Goal: Task Accomplishment & Management: Use online tool/utility

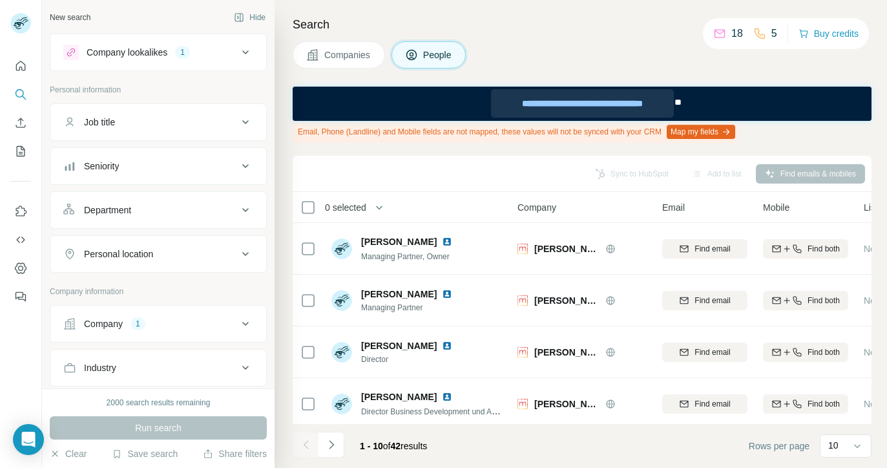
click at [600, 105] on div "**********" at bounding box center [582, 103] width 182 height 28
click at [619, 105] on div "**********" at bounding box center [582, 103] width 182 height 28
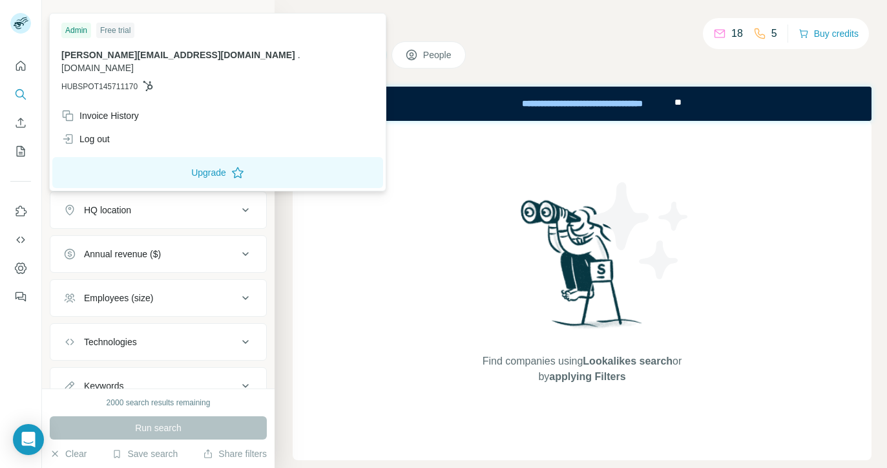
click at [147, 50] on p "julian@theblinq.de . theblinq.de" at bounding box center [217, 61] width 313 height 26
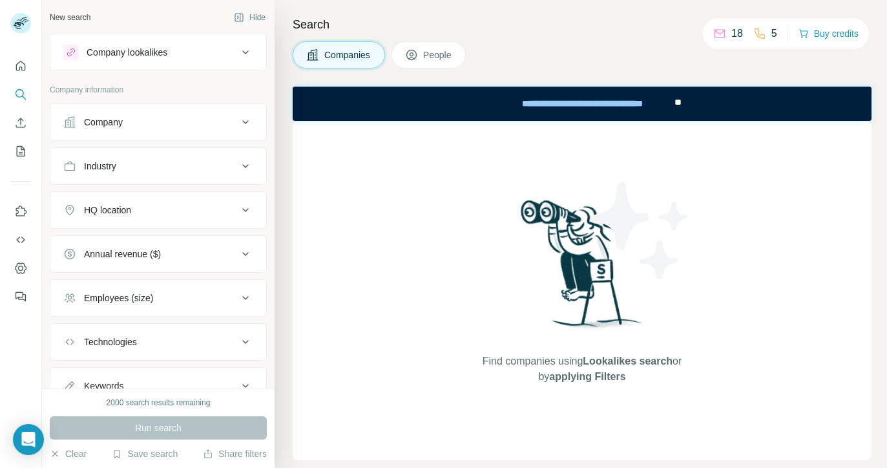
click at [52, 446] on div "2000 search results remaining Run search Clear Save search Share filters" at bounding box center [158, 427] width 233 height 79
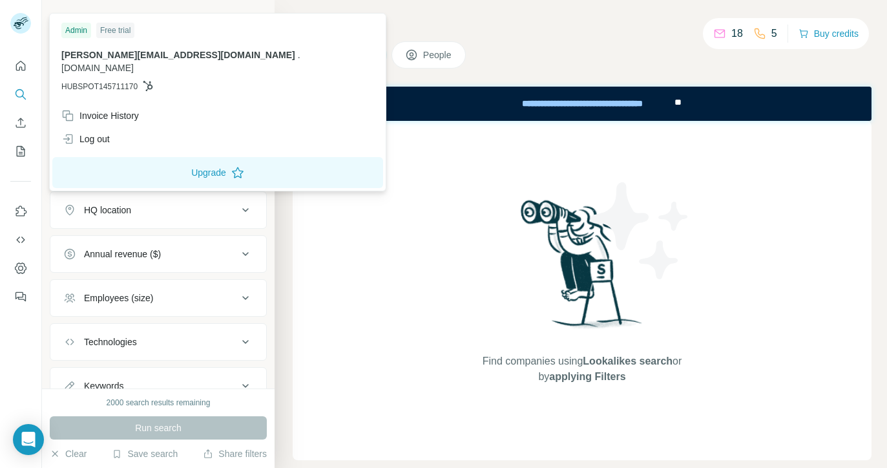
click at [28, 18] on rect at bounding box center [20, 23] width 21 height 21
click at [141, 56] on p "julian@theblinq.de . theblinq.de" at bounding box center [217, 61] width 313 height 26
click at [28, 436] on icon "Open Intercom Messenger" at bounding box center [28, 439] width 15 height 17
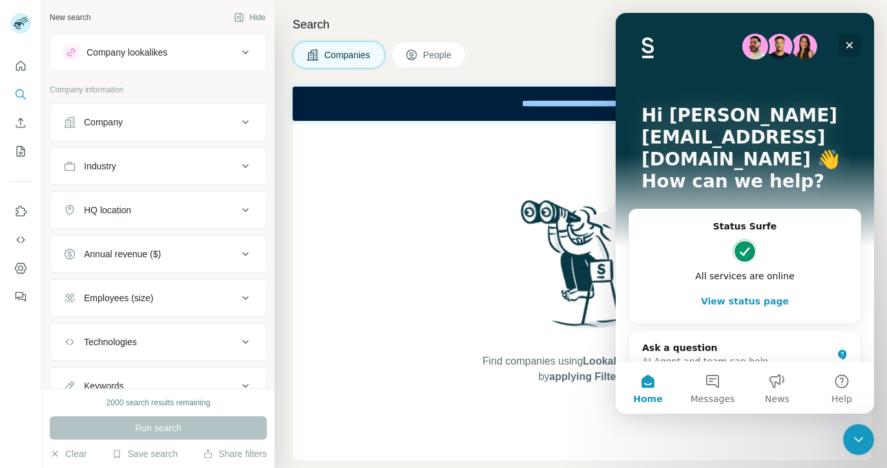
click at [853, 44] on icon "Close" at bounding box center [849, 45] width 10 height 10
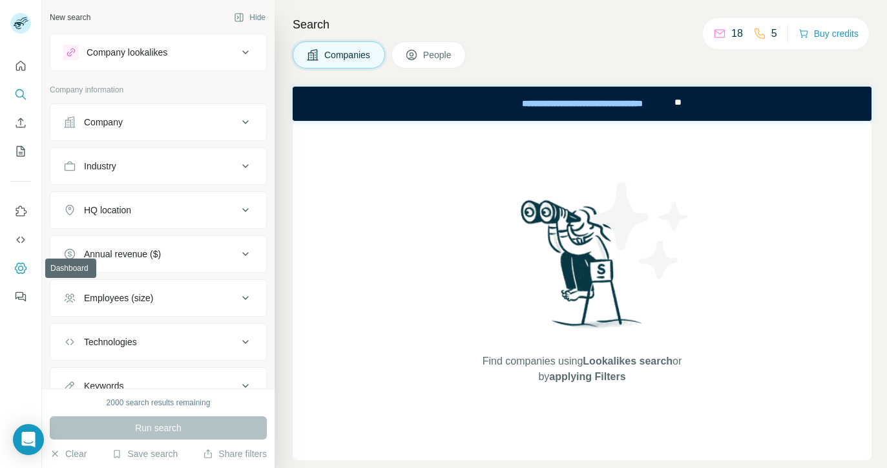
click at [19, 265] on icon "Dashboard" at bounding box center [20, 267] width 5 height 5
click at [13, 68] on button "Quick start" at bounding box center [20, 65] width 21 height 23
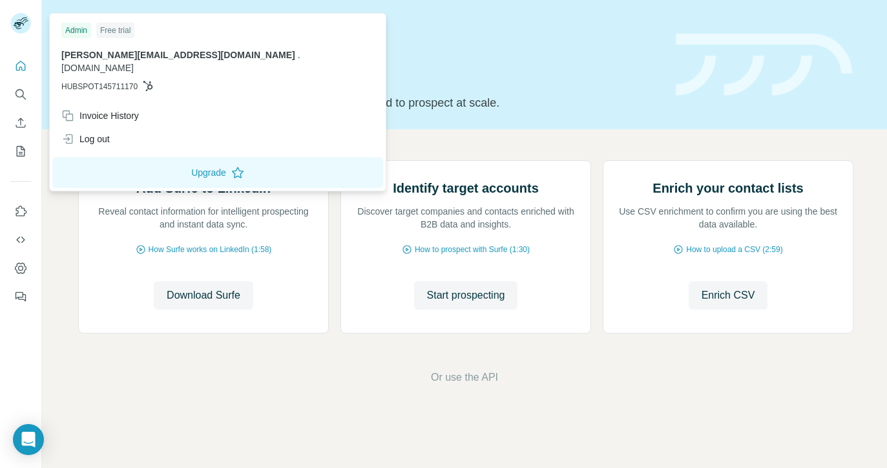
click at [19, 17] on rect at bounding box center [20, 23] width 21 height 21
click at [125, 58] on span "[PERSON_NAME][EMAIL_ADDRESS][DOMAIN_NAME]" at bounding box center [178, 55] width 234 height 10
click at [134, 63] on span "[DOMAIN_NAME]" at bounding box center [97, 68] width 72 height 10
click at [148, 62] on div "julian@theblinq.de . theblinq.de HUBSPOT145711170" at bounding box center [217, 70] width 313 height 44
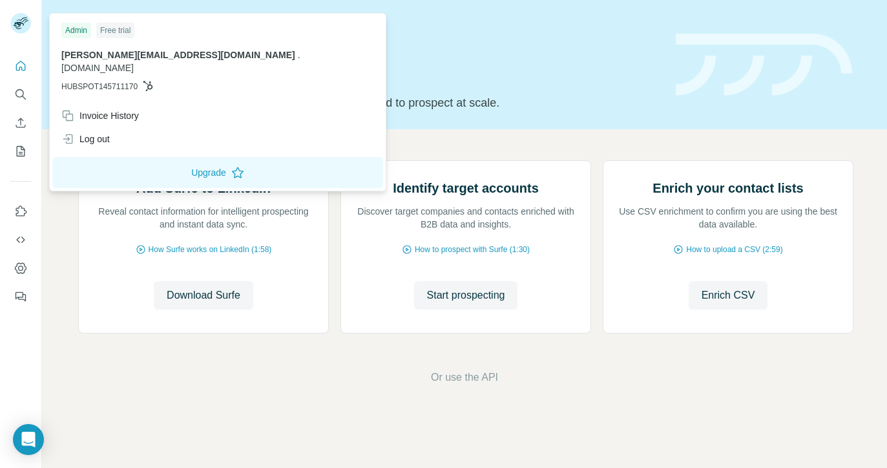
click at [147, 81] on icon at bounding box center [148, 86] width 10 height 10
click at [25, 90] on icon "Search" at bounding box center [20, 94] width 13 height 13
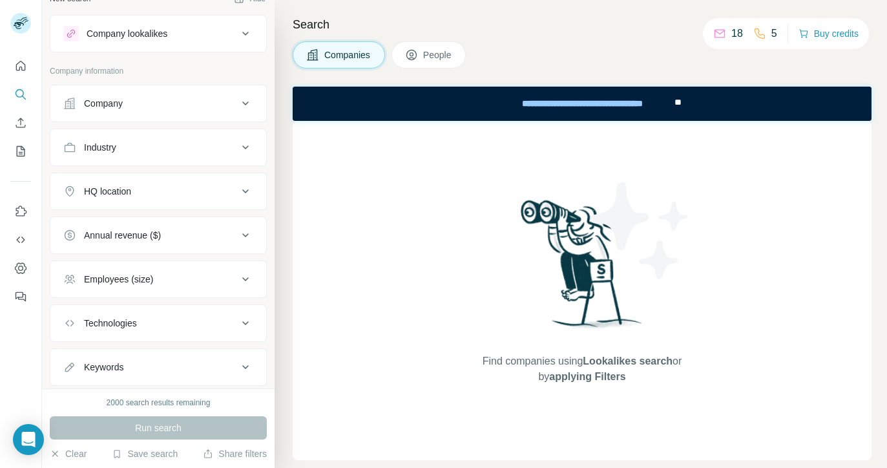
scroll to position [52, 0]
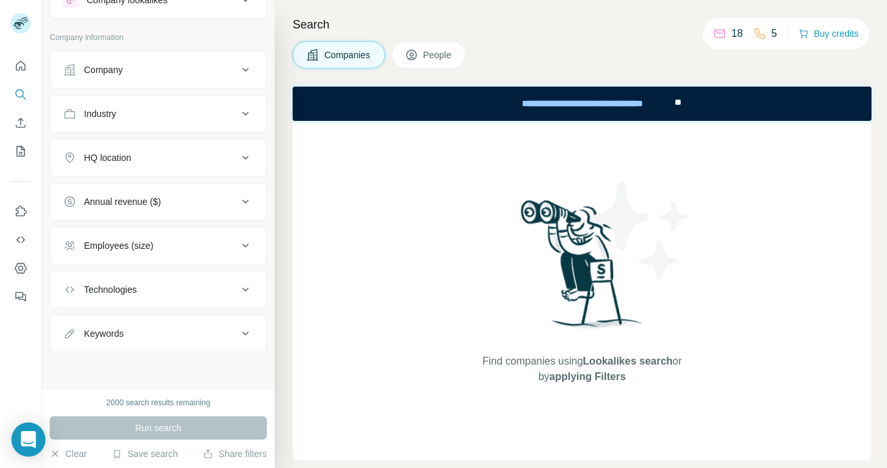
click at [32, 436] on icon "Open Intercom Messenger" at bounding box center [28, 439] width 15 height 17
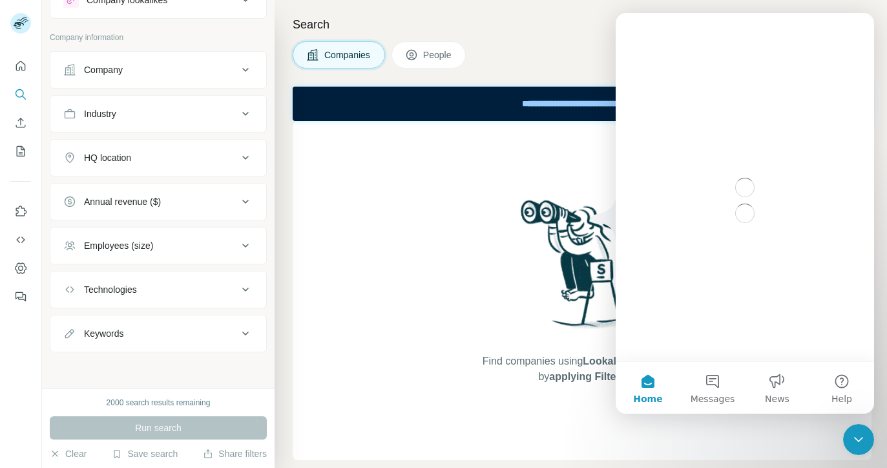
scroll to position [0, 0]
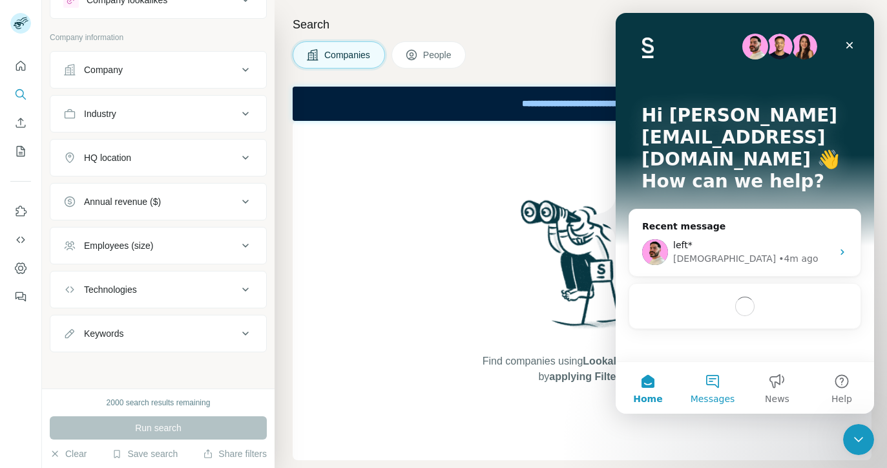
click at [704, 385] on button "Messages" at bounding box center [712, 388] width 65 height 52
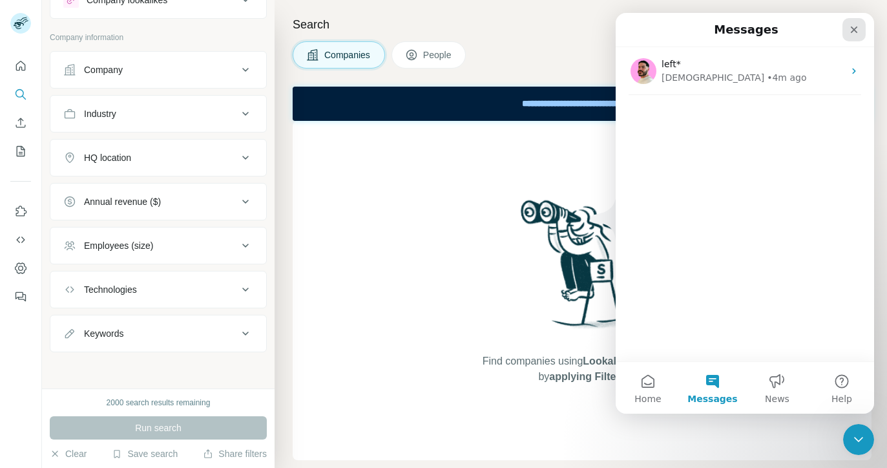
click at [850, 23] on div "Close" at bounding box center [853, 29] width 23 height 23
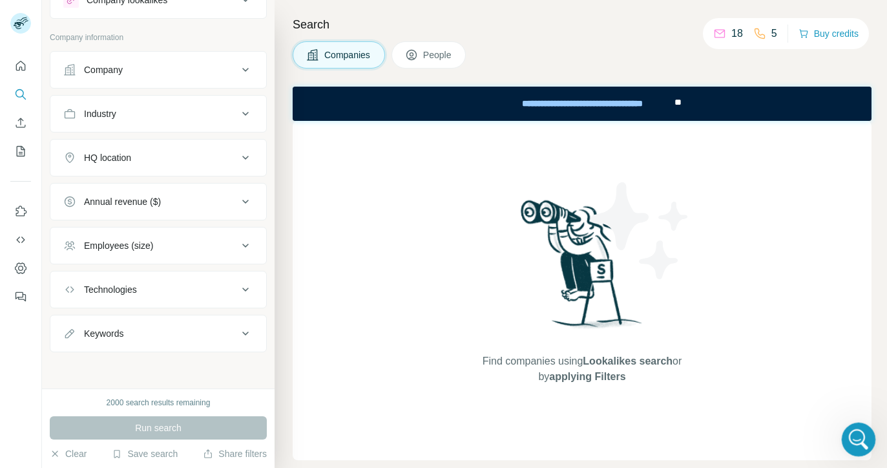
click at [859, 437] on icon "Open Intercom Messenger" at bounding box center [856, 437] width 21 height 21
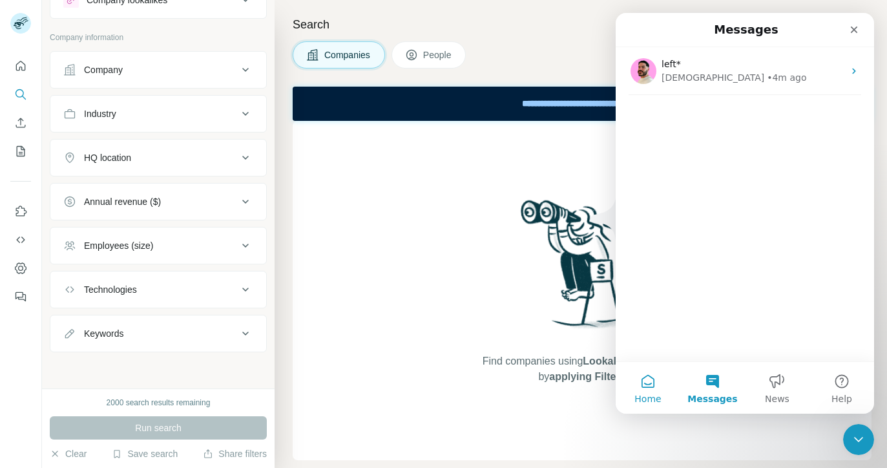
click at [639, 385] on button "Home" at bounding box center [648, 388] width 65 height 52
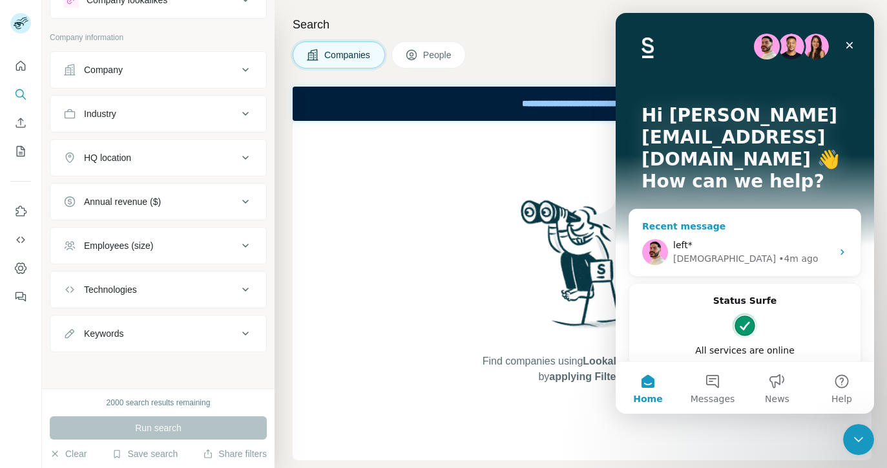
click at [707, 252] on div "[DEMOGRAPHIC_DATA]" at bounding box center [724, 259] width 103 height 14
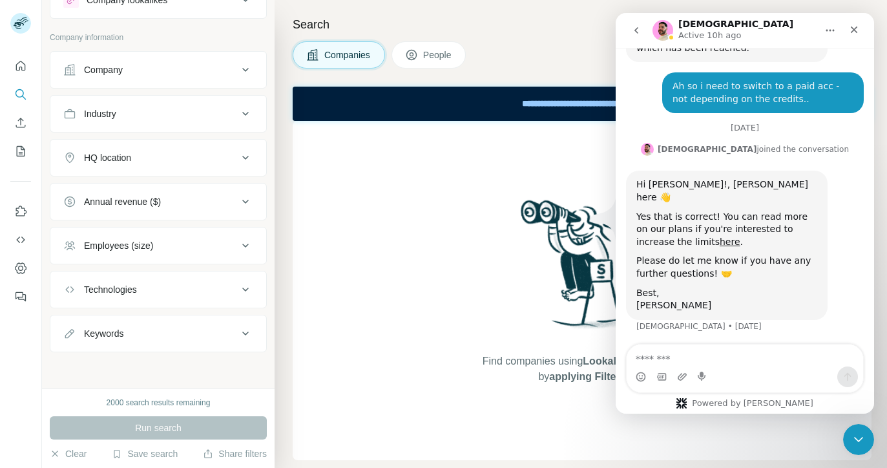
scroll to position [2132, 0]
click at [855, 27] on icon "Close" at bounding box center [854, 29] width 7 height 7
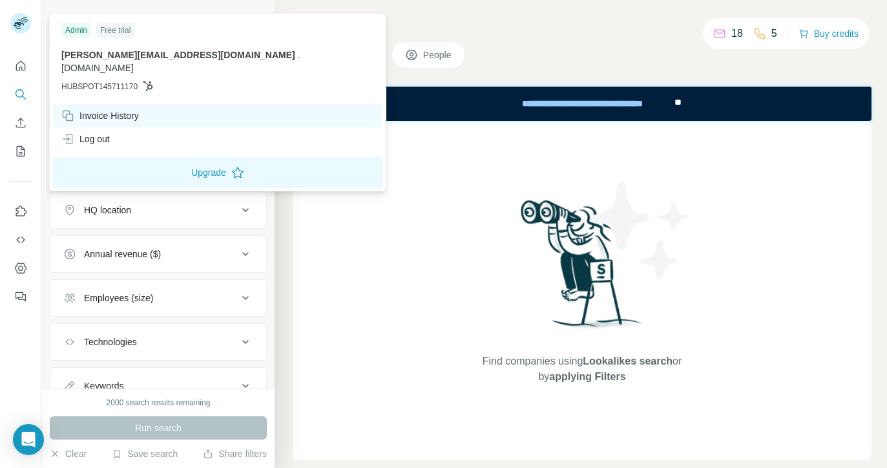
click at [101, 109] on div "Invoice History" at bounding box center [100, 115] width 78 height 13
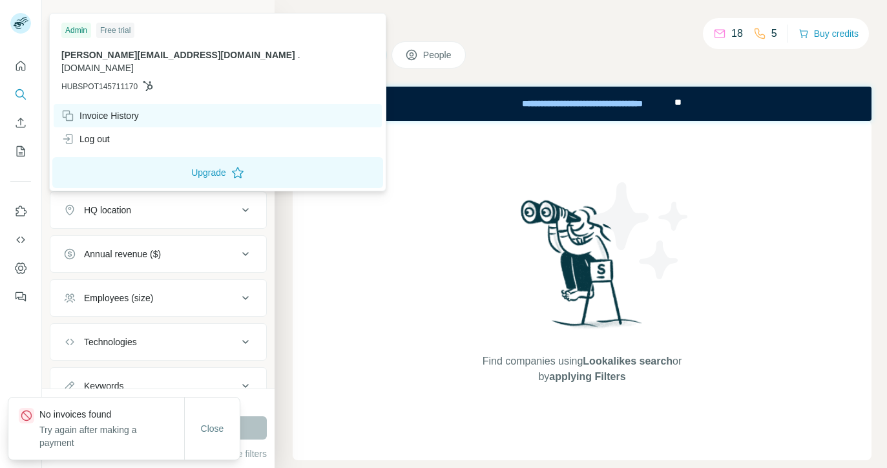
click at [182, 104] on div "Invoice History" at bounding box center [218, 115] width 328 height 23
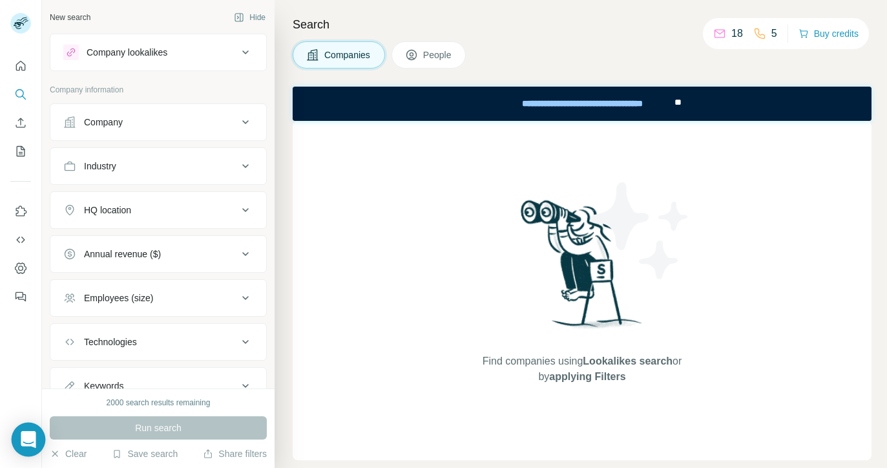
click at [21, 444] on div "Open Intercom Messenger" at bounding box center [29, 439] width 34 height 34
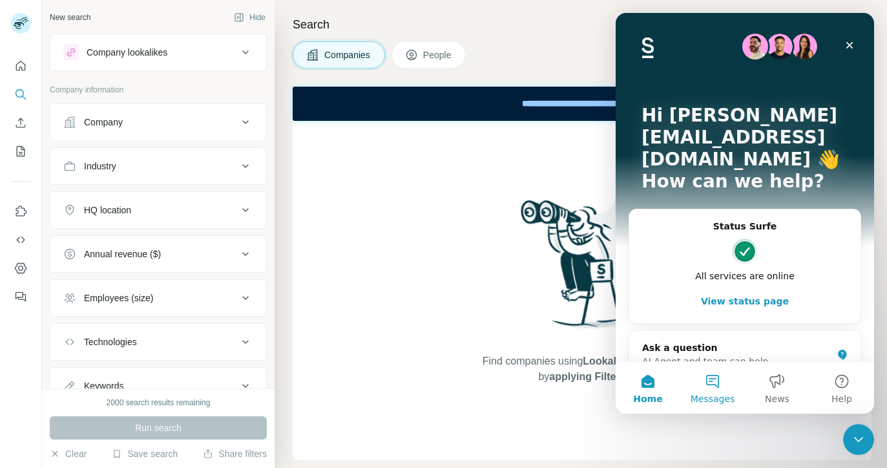
click at [723, 384] on button "Messages" at bounding box center [712, 388] width 65 height 52
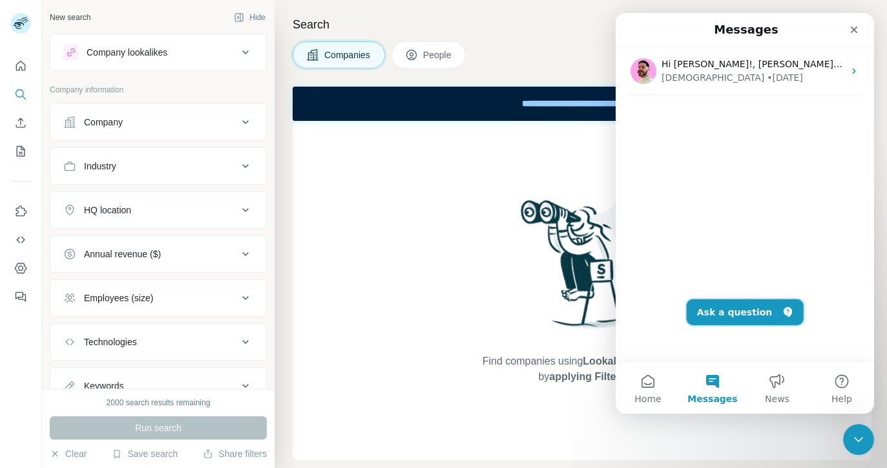
click at [736, 315] on button "Ask a question" at bounding box center [745, 312] width 117 height 26
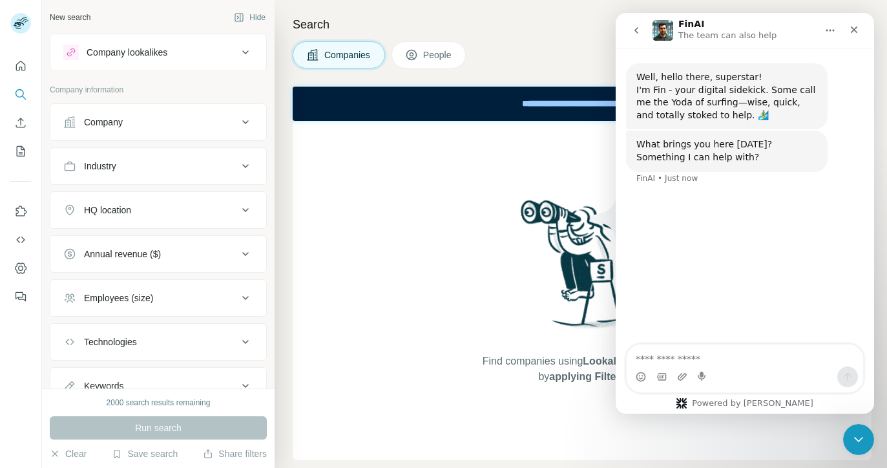
click at [637, 34] on icon "go back" at bounding box center [636, 30] width 10 height 10
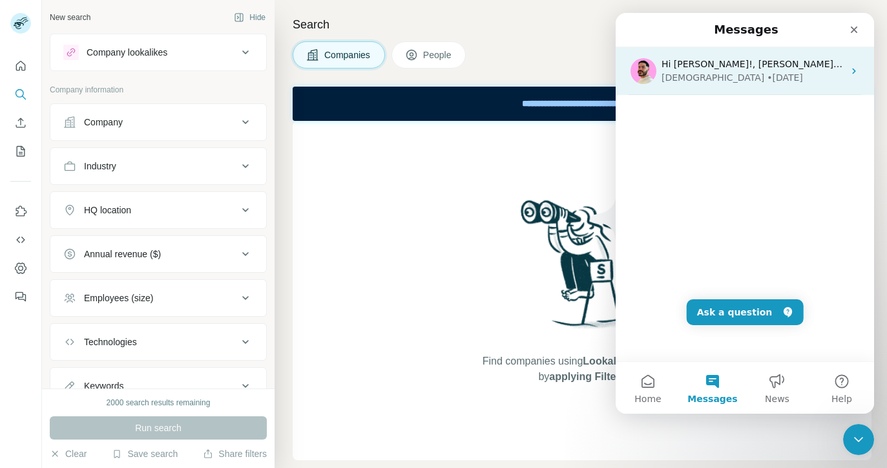
click at [689, 74] on div "[DEMOGRAPHIC_DATA]" at bounding box center [712, 78] width 103 height 14
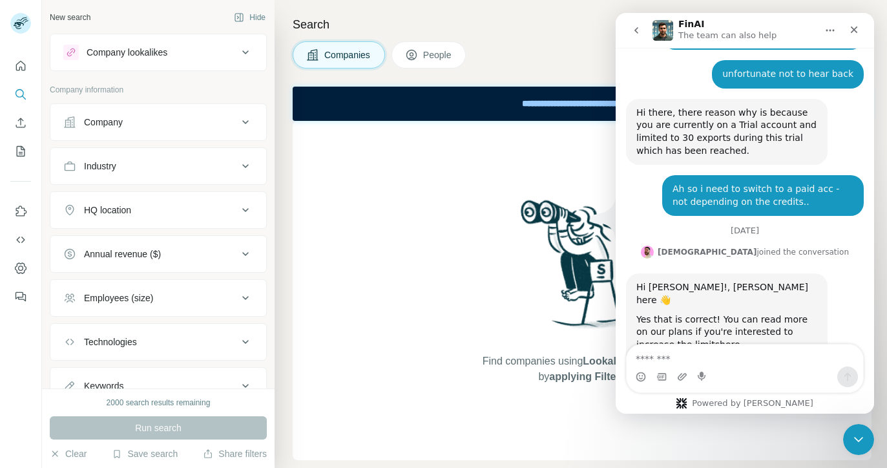
scroll to position [2034, 0]
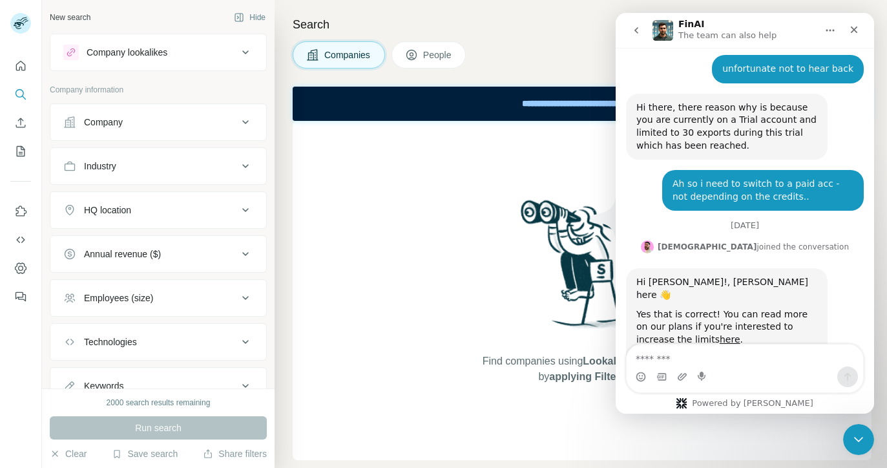
click at [730, 359] on textarea "Message…" at bounding box center [744, 355] width 236 height 22
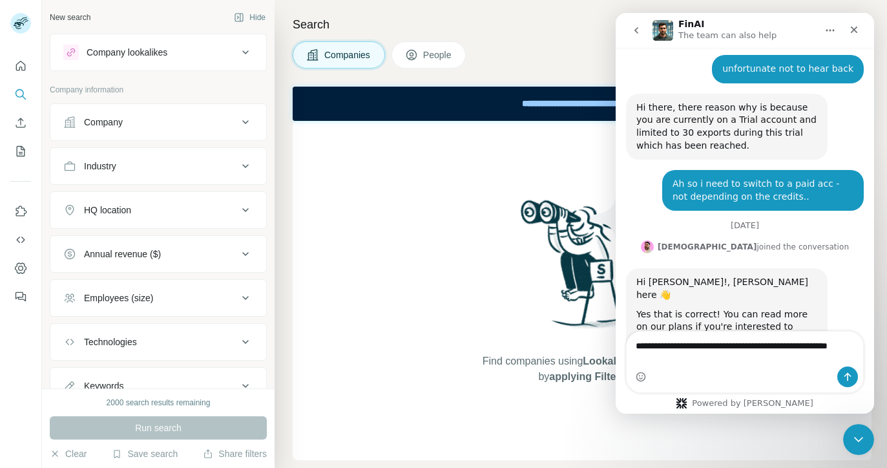
scroll to position [2047, 0]
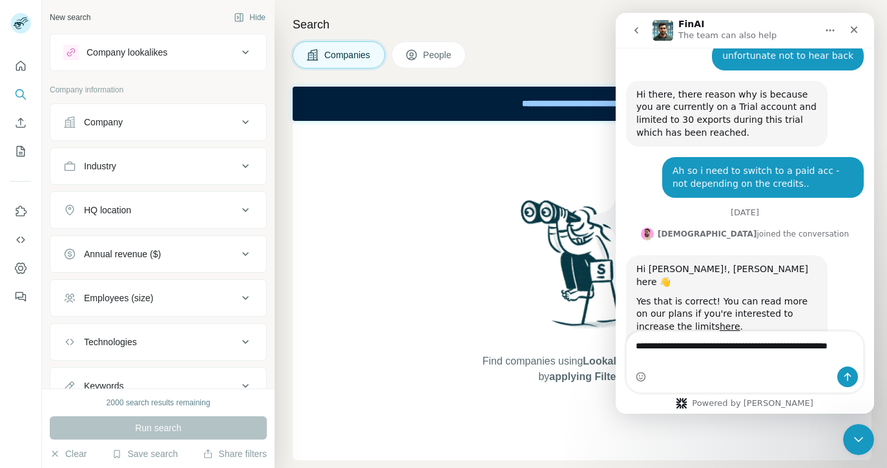
click at [818, 350] on textarea "**********" at bounding box center [744, 348] width 236 height 35
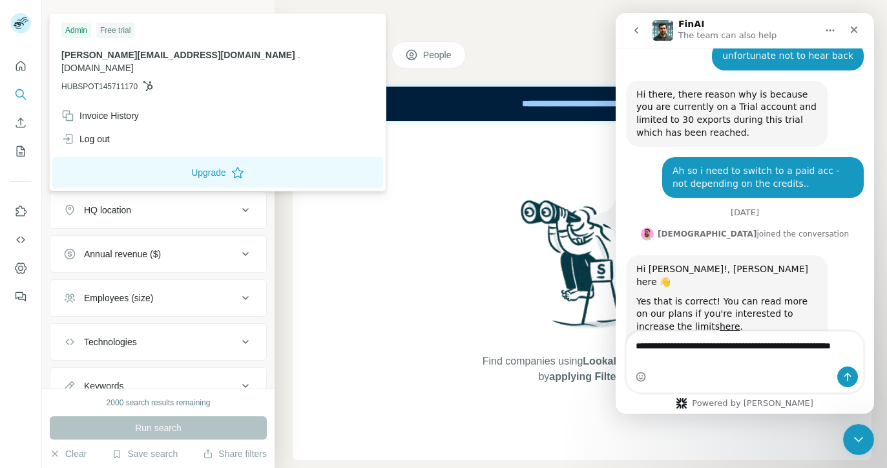
click at [23, 27] on rect at bounding box center [20, 23] width 21 height 21
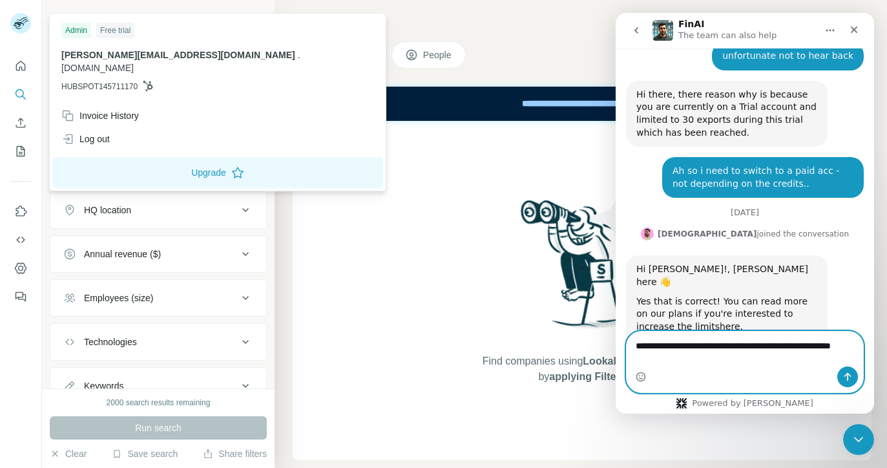
click at [695, 360] on textarea "**********" at bounding box center [744, 348] width 236 height 35
type textarea "**********"
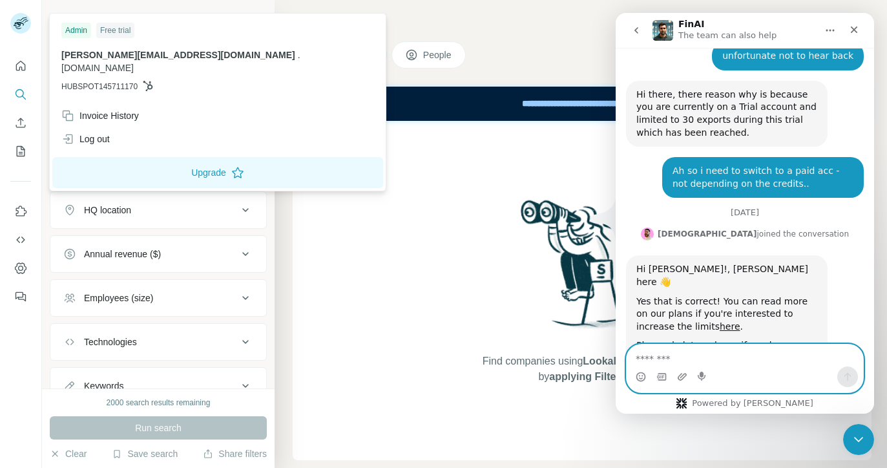
scroll to position [2102, 0]
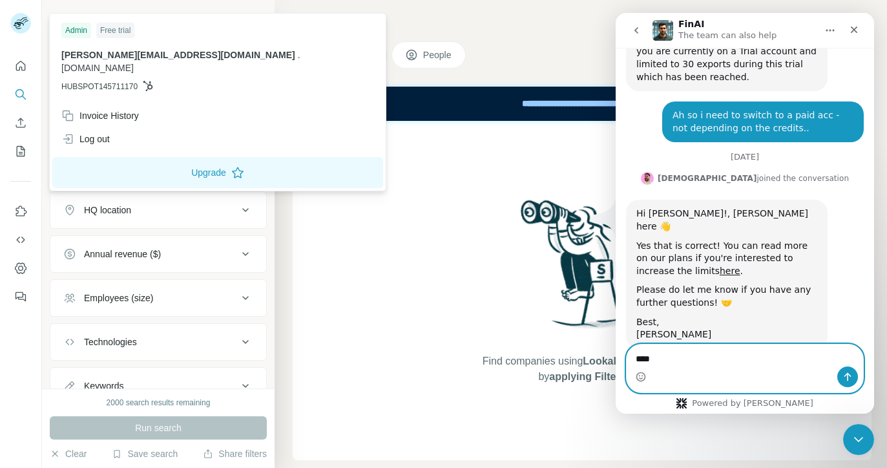
type textarea "*****"
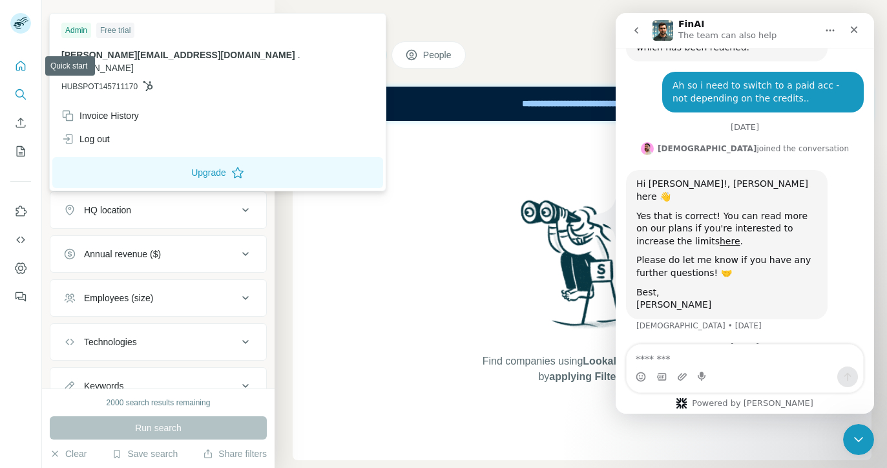
click at [23, 63] on icon "Quick start" at bounding box center [21, 66] width 10 height 10
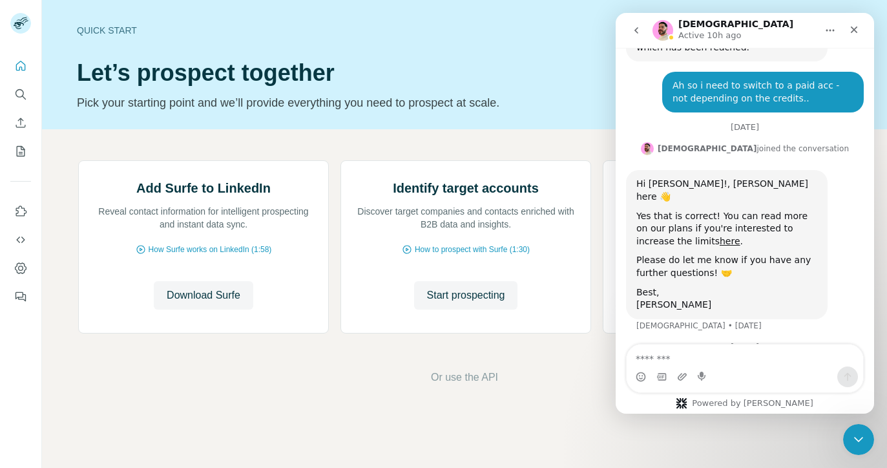
click at [714, 20] on h1 "[DEMOGRAPHIC_DATA]" at bounding box center [735, 24] width 115 height 10
click at [514, 46] on div "Quick start Let’s prospect together Pick your starting point and we’ll provide …" at bounding box center [368, 64] width 583 height 94
click at [743, 342] on div "[DATE]" at bounding box center [745, 350] width 238 height 17
click at [743, 367] on div "sorry, me again. I switched to a paid acc but it still says "free trial" on the…" at bounding box center [762, 386] width 181 height 38
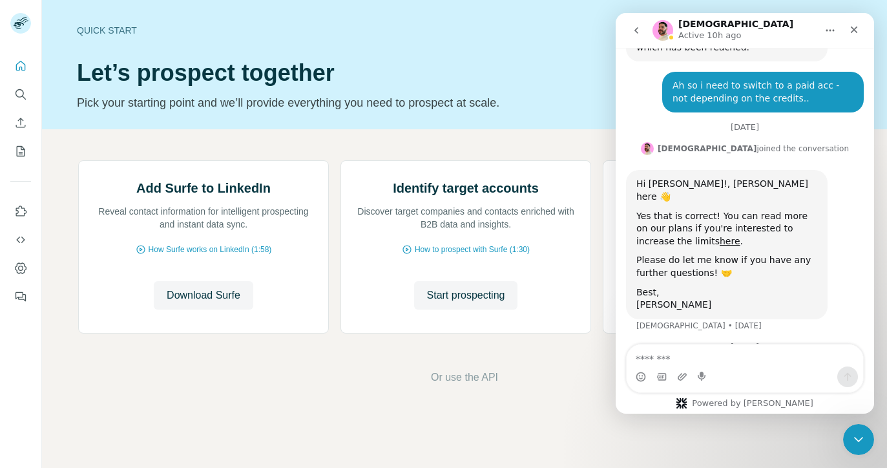
click at [743, 367] on div "sorry, me again. I switched to a paid acc but it still says "free trial" on the…" at bounding box center [762, 386] width 181 height 38
copy div "sorry, me again. I switched to a paid acc but it still says "free trial" on the…"
click at [850, 28] on icon "Close" at bounding box center [854, 30] width 10 height 10
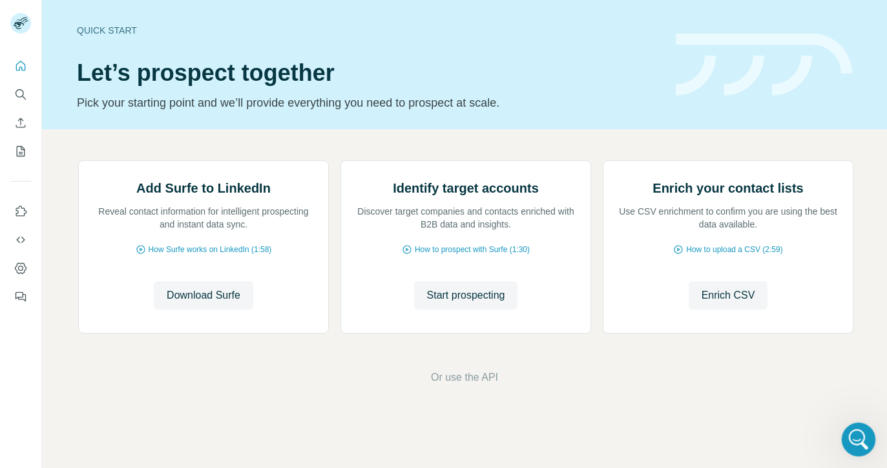
scroll to position [2132, 0]
click at [854, 436] on icon "Open Intercom Messenger" at bounding box center [856, 437] width 21 height 21
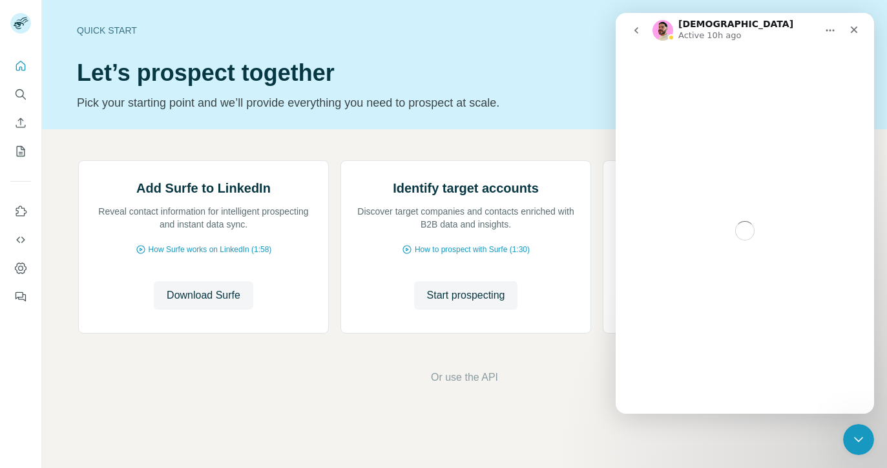
click at [641, 28] on icon "go back" at bounding box center [636, 30] width 10 height 10
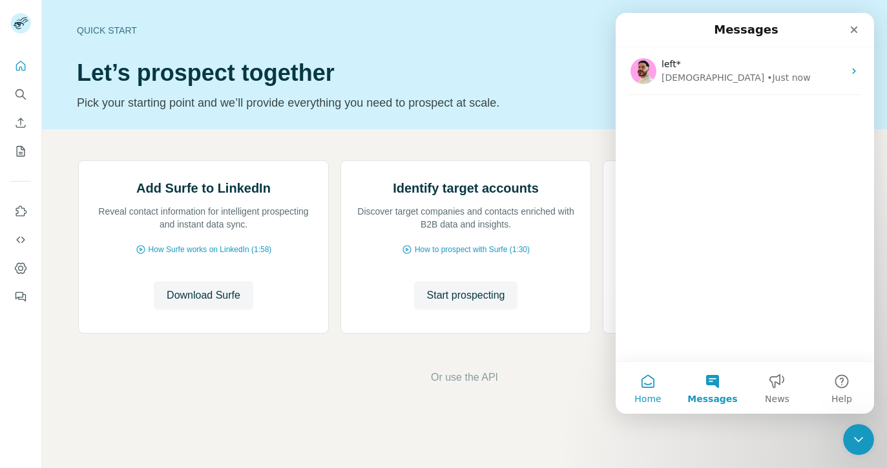
click at [656, 390] on button "Home" at bounding box center [648, 388] width 65 height 52
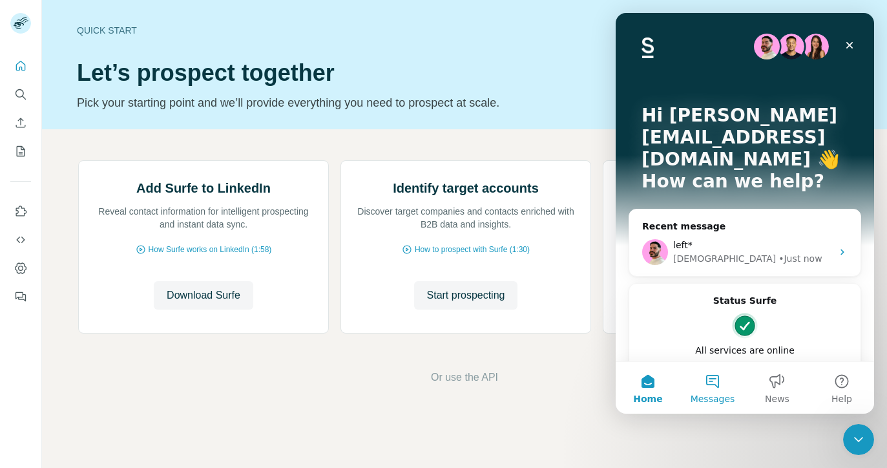
click at [702, 400] on span "Messages" at bounding box center [712, 398] width 45 height 9
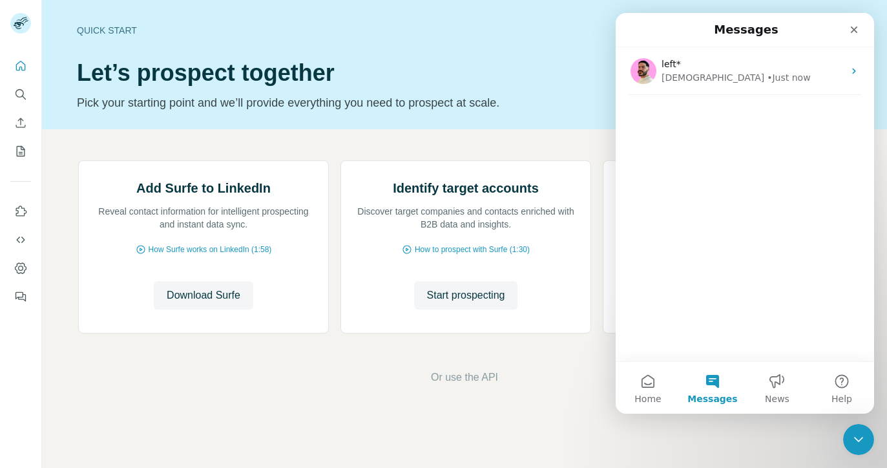
click at [867, 36] on nav "Messages" at bounding box center [745, 30] width 258 height 34
click at [862, 29] on div "Close" at bounding box center [853, 29] width 23 height 23
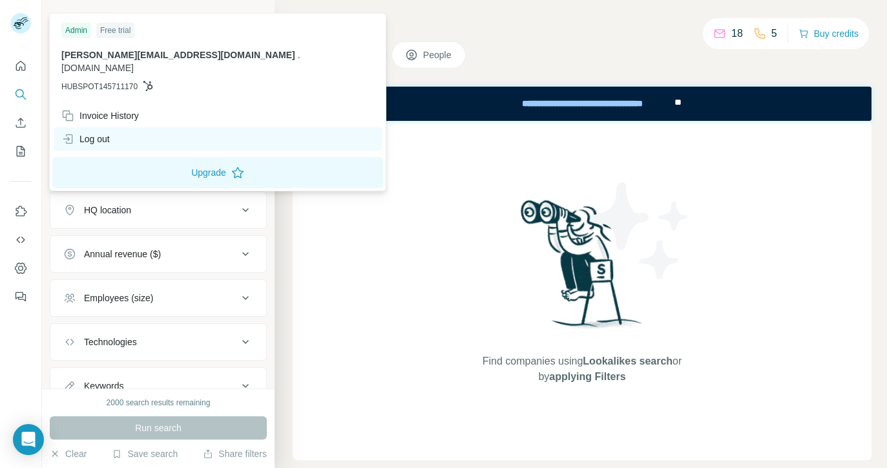
click at [101, 132] on div "Log out" at bounding box center [85, 138] width 48 height 13
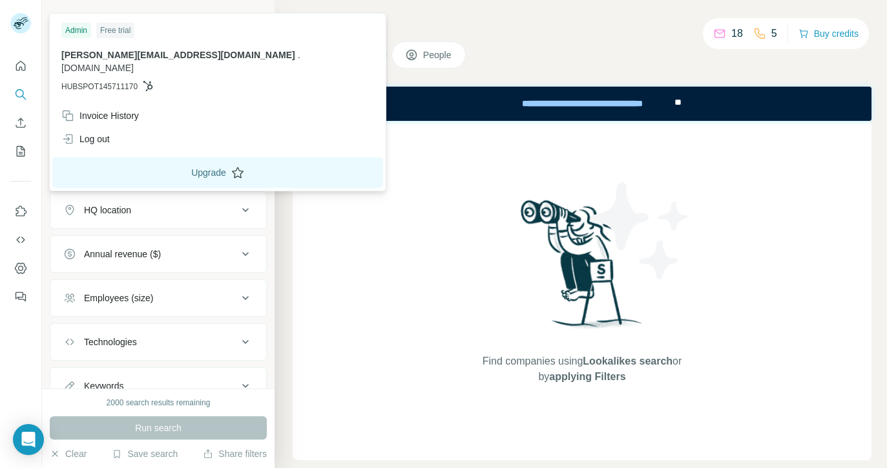
click at [100, 157] on button "Upgrade" at bounding box center [217, 172] width 331 height 31
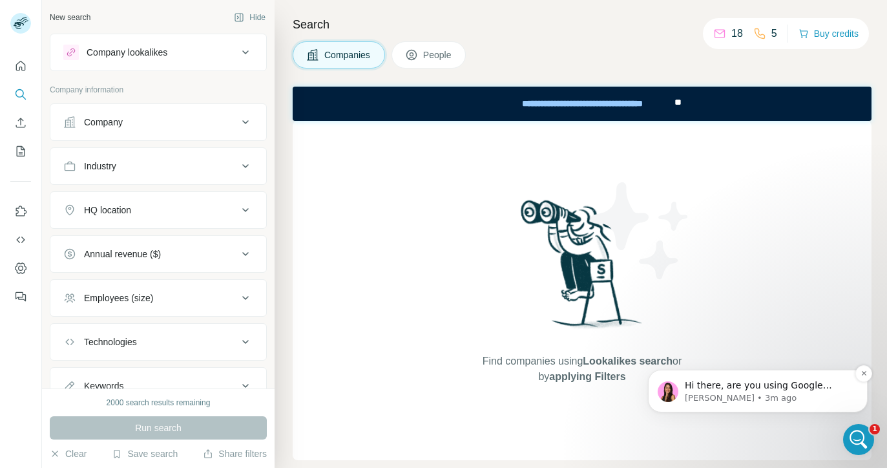
click at [789, 378] on div "Hi there, are you using Google Sheets or Hubspot? [PERSON_NAME] • 3m ago" at bounding box center [757, 391] width 200 height 26
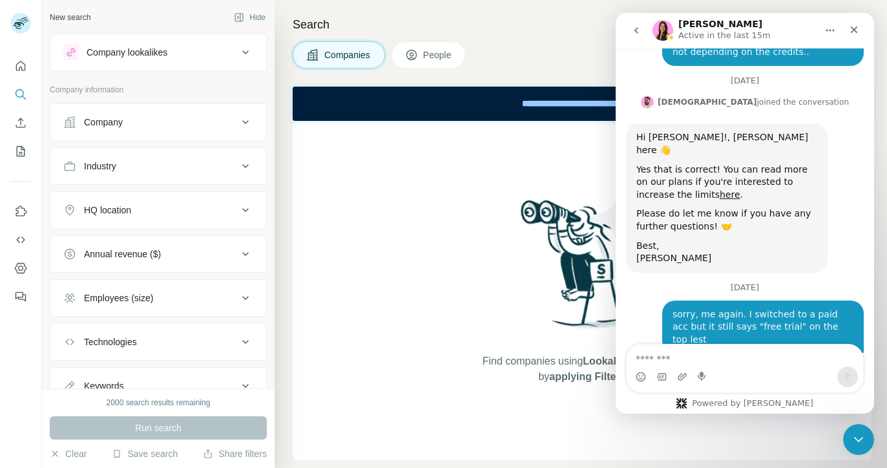
scroll to position [2183, 0]
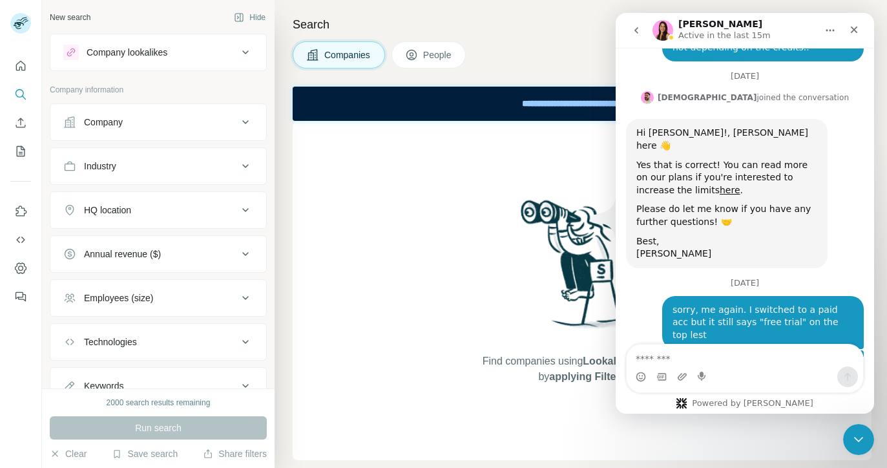
click at [734, 357] on textarea "Message…" at bounding box center [744, 355] width 236 height 22
type textarea "*******"
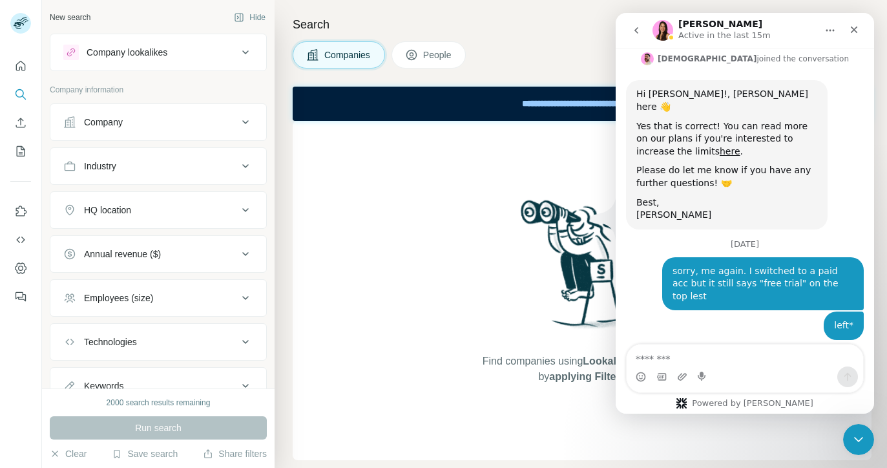
click at [552, 55] on div "Companies People" at bounding box center [582, 54] width 579 height 27
click at [517, 27] on h4 "Search" at bounding box center [582, 25] width 579 height 18
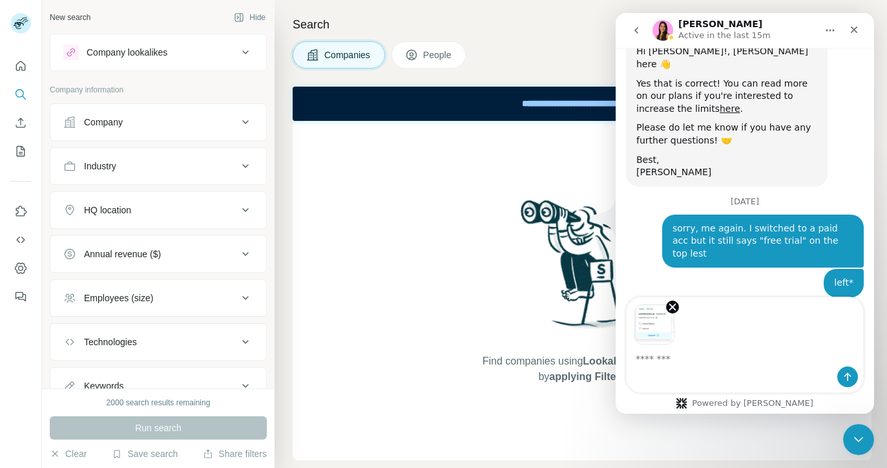
scroll to position [2269, 0]
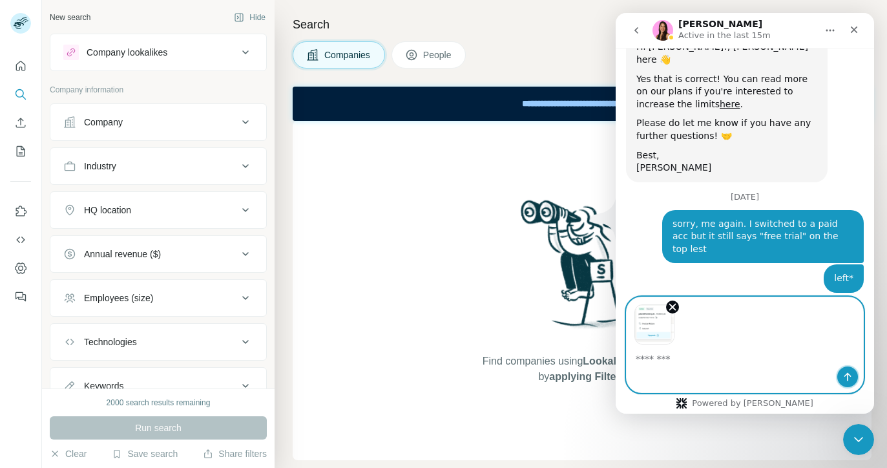
click at [838, 374] on button "Send a message…" at bounding box center [847, 376] width 21 height 21
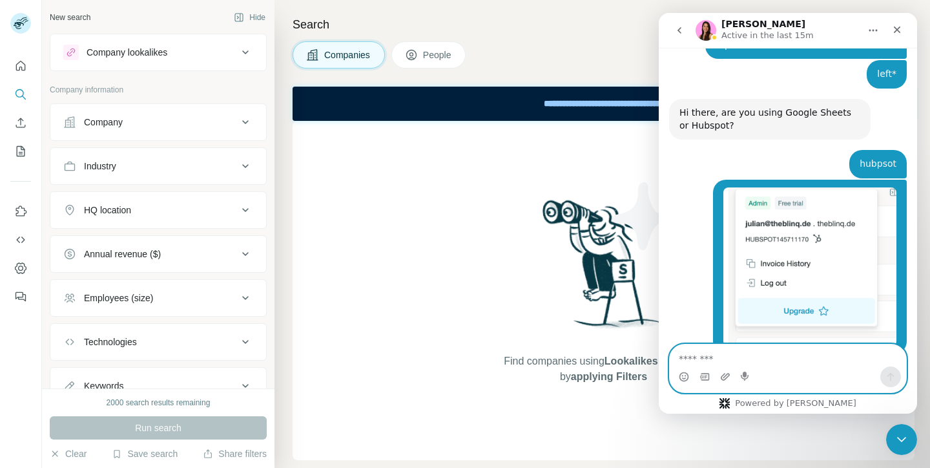
scroll to position [2474, 0]
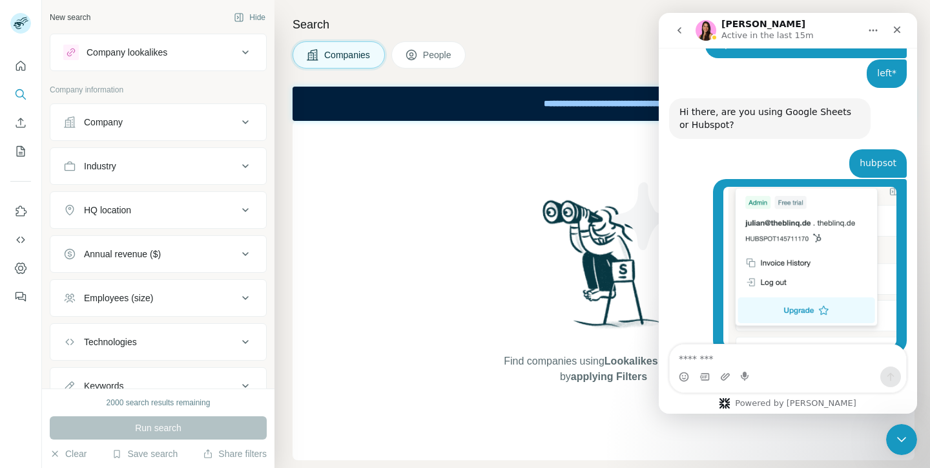
drag, startPoint x: 786, startPoint y: 268, endPoint x: 786, endPoint y: 291, distance: 23.3
click at [786, 371] on div "Okay, I will need to transfer your paid plan to Hubspot then, as the paid plan …" at bounding box center [769, 396] width 181 height 50
drag, startPoint x: 786, startPoint y: 304, endPoint x: 786, endPoint y: 285, distance: 18.1
click at [786, 371] on div "Okay, I will need to transfer your paid plan to Hubspot then, as the paid plan …" at bounding box center [769, 396] width 181 height 50
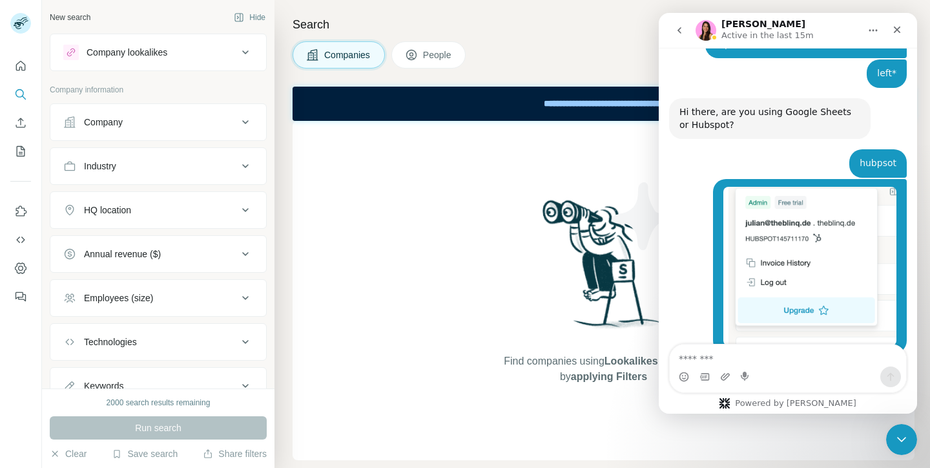
click at [786, 371] on div "Okay, I will need to transfer your paid plan to Hubspot then, as the paid plan …" at bounding box center [769, 396] width 181 height 50
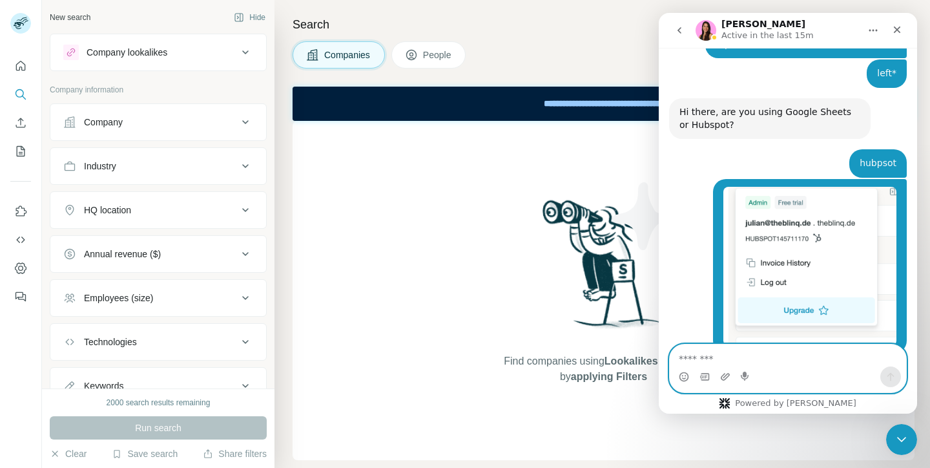
click at [740, 356] on textarea "Message…" at bounding box center [788, 355] width 236 height 22
type textarea "********"
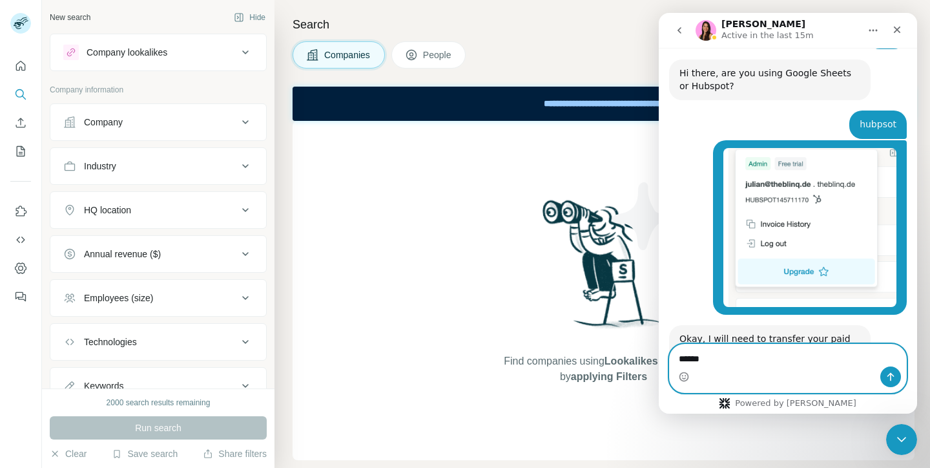
type textarea "******"
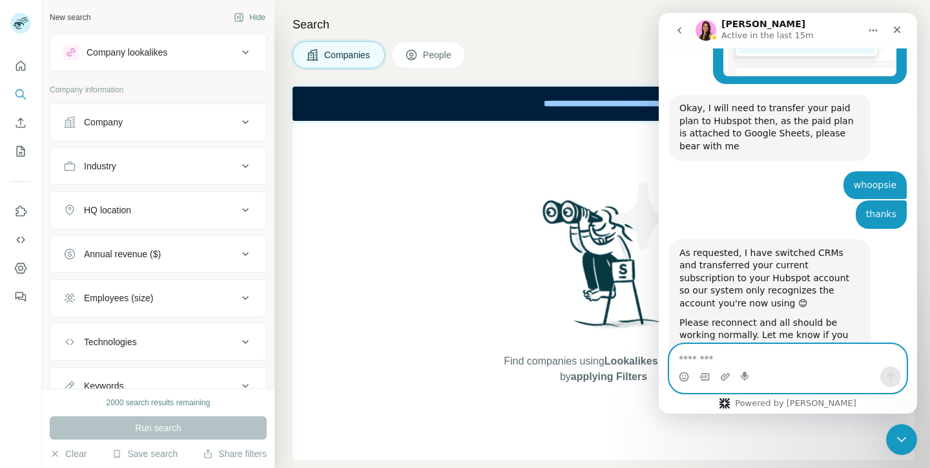
scroll to position [2745, 0]
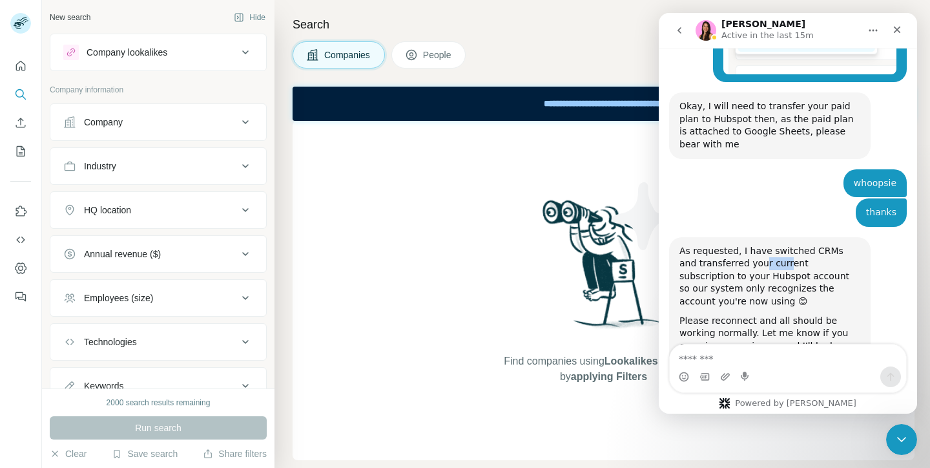
drag, startPoint x: 741, startPoint y: 156, endPoint x: 768, endPoint y: 156, distance: 27.1
click at [768, 245] on div "As requested, I have switched CRMs and transferred your current subscription to…" at bounding box center [769, 276] width 181 height 63
drag, startPoint x: 746, startPoint y: 169, endPoint x: 747, endPoint y: 185, distance: 16.2
click at [747, 245] on div "As requested, I have switched CRMs and transferred your current subscription to…" at bounding box center [769, 276] width 181 height 63
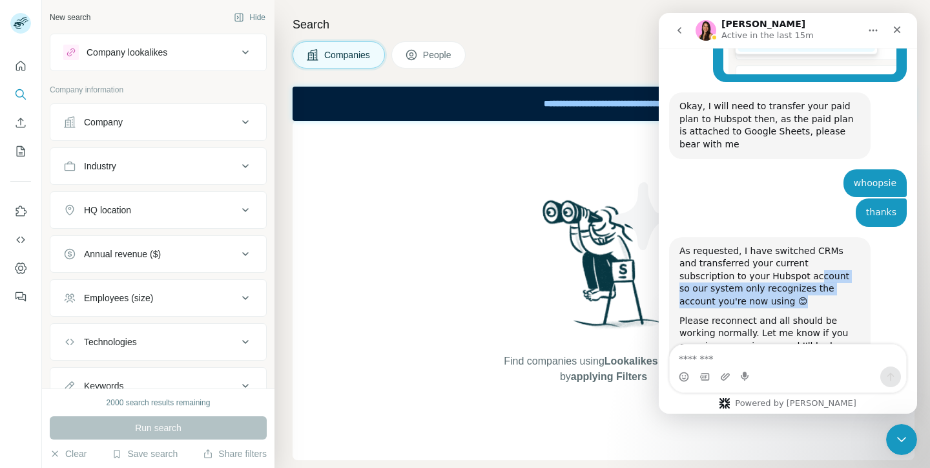
click at [747, 245] on div "As requested, I have switched CRMs and transferred your current subscription to…" at bounding box center [769, 276] width 181 height 63
drag, startPoint x: 709, startPoint y: 265, endPoint x: 752, endPoint y: 283, distance: 46.3
click at [752, 371] on div "Please also double-check your s ettings and field mapping in your Surfe dashboa…" at bounding box center [769, 396] width 181 height 50
drag, startPoint x: 745, startPoint y: 293, endPoint x: 743, endPoint y: 276, distance: 16.8
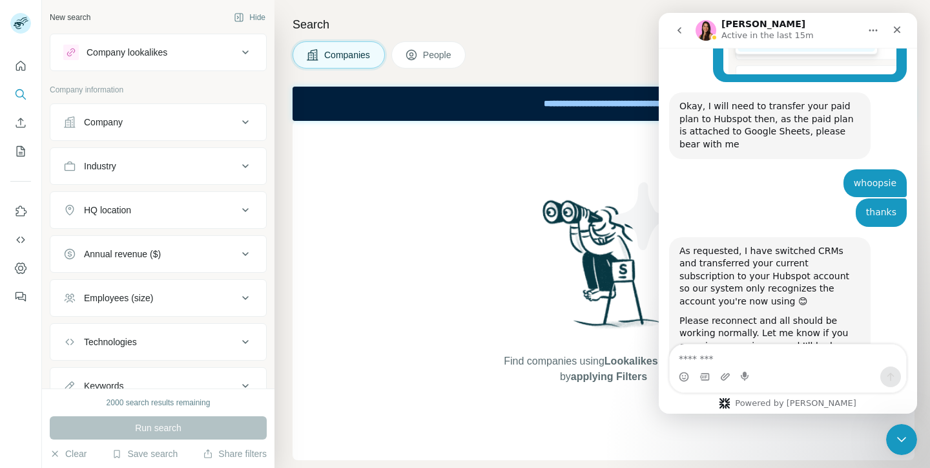
click at [743, 371] on div "Please also double-check your s ettings and field mapping in your Surfe dashboa…" at bounding box center [769, 396] width 181 height 50
click at [716, 385] on link "ettings" at bounding box center [700, 390] width 32 height 10
click at [886, 32] on icon "Close" at bounding box center [897, 30] width 10 height 10
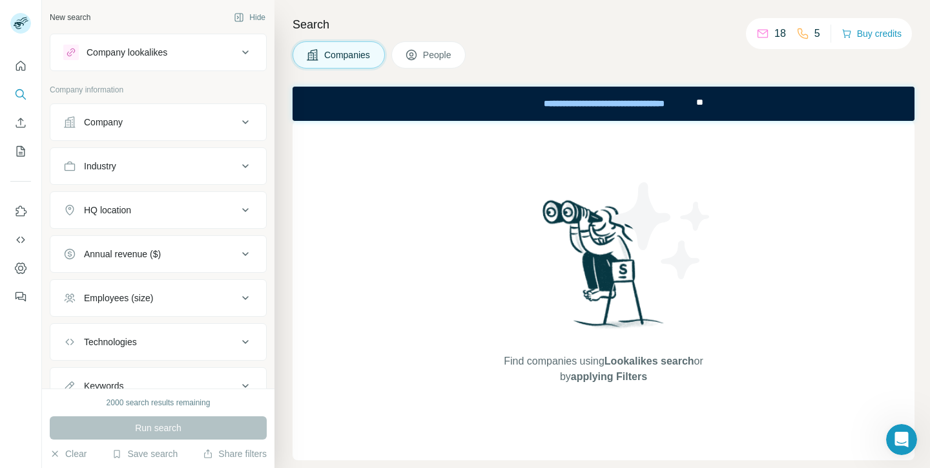
scroll to position [0, 0]
click at [23, 66] on icon "Quick start" at bounding box center [20, 65] width 13 height 13
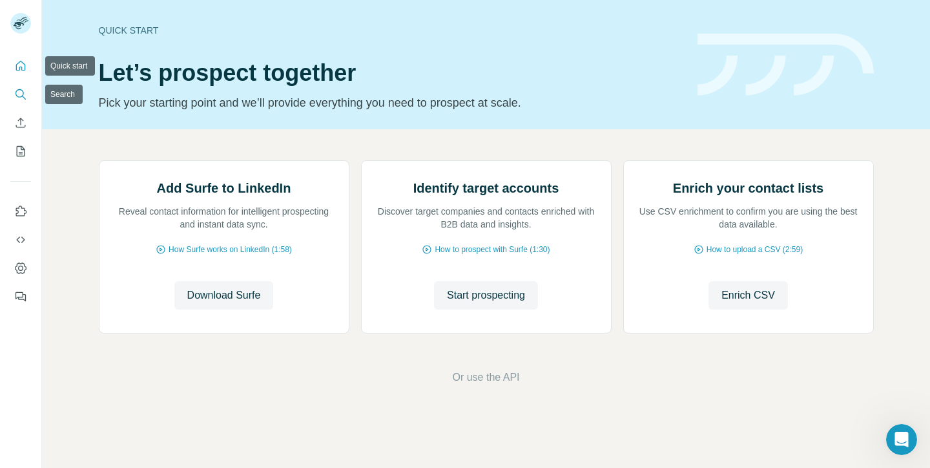
click at [26, 94] on icon "Search" at bounding box center [20, 94] width 13 height 13
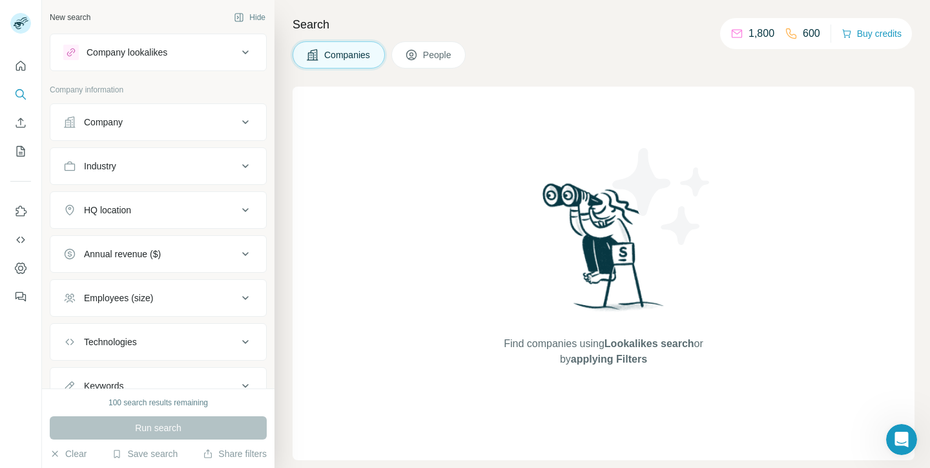
click at [173, 55] on div "Company lookalikes" at bounding box center [150, 53] width 174 height 16
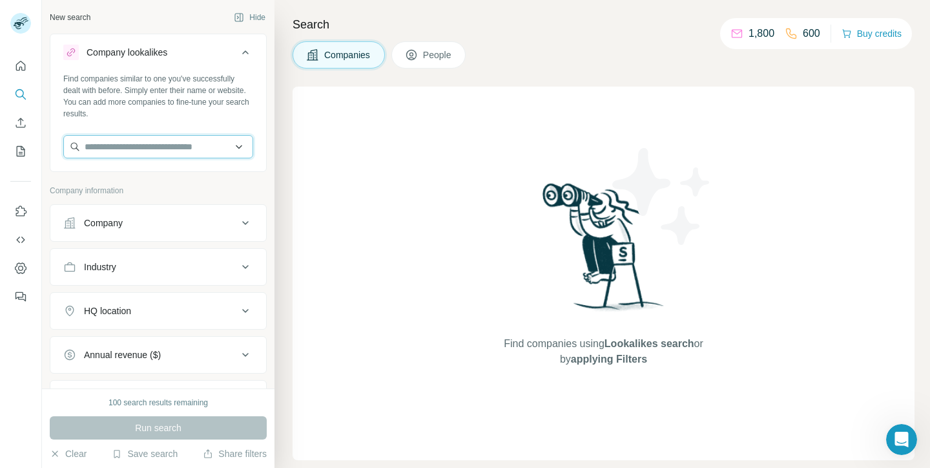
click at [130, 145] on input "text" at bounding box center [158, 146] width 190 height 23
type input "********"
type input "**********"
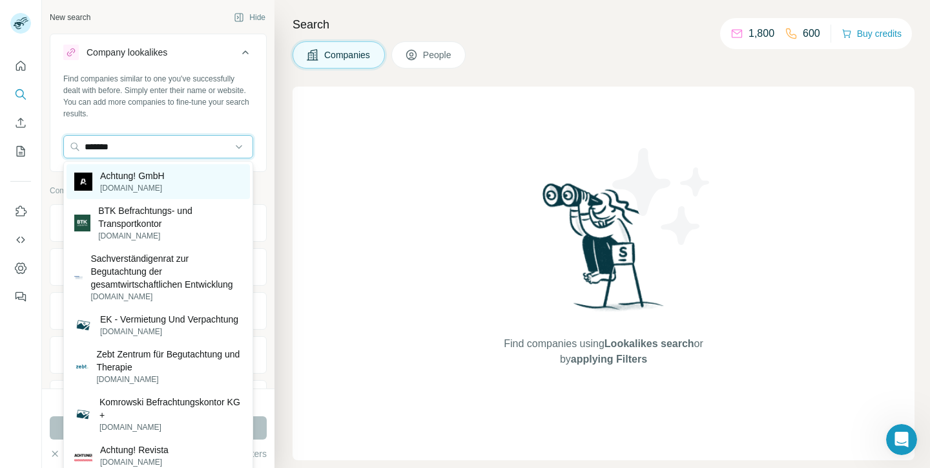
type input "*******"
click at [152, 176] on p "Achtung! GmbH" at bounding box center [132, 175] width 65 height 13
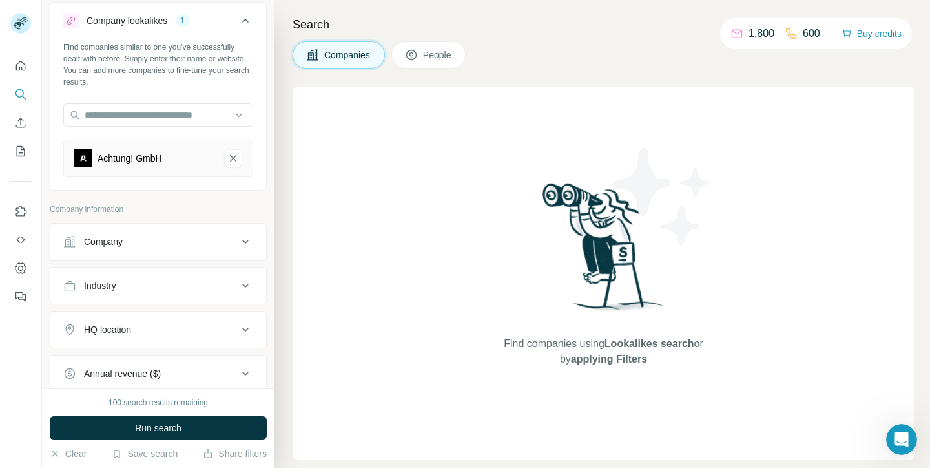
scroll to position [56, 0]
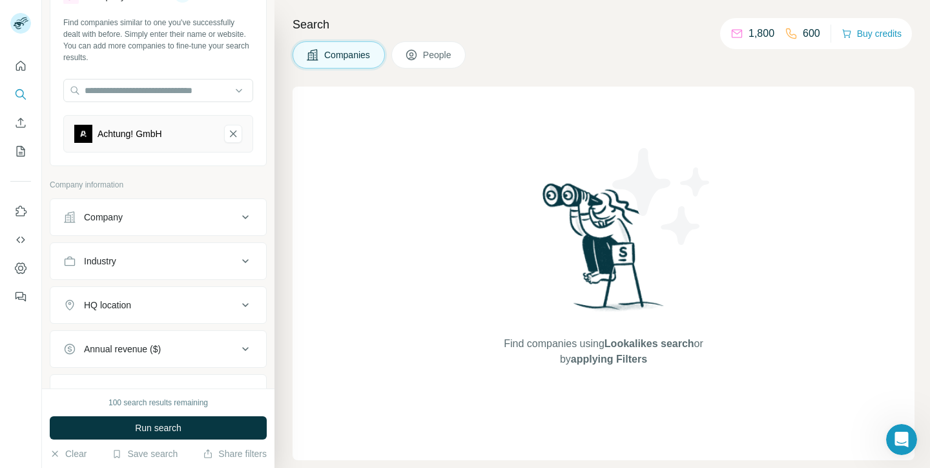
click at [134, 293] on button "HQ location" at bounding box center [158, 304] width 216 height 31
click at [135, 328] on input "text" at bounding box center [158, 337] width 190 height 23
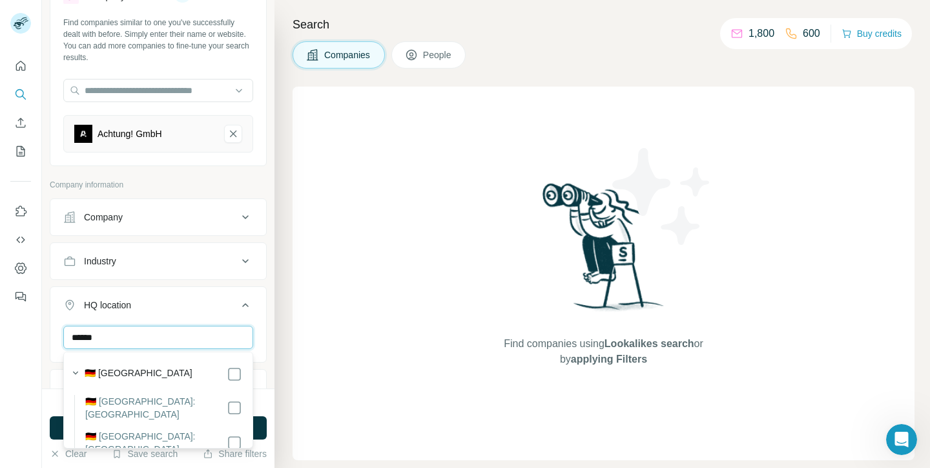
type input "******"
click at [140, 372] on div "🇩🇪 [GEOGRAPHIC_DATA]" at bounding box center [164, 374] width 158 height 16
click at [242, 368] on icon at bounding box center [235, 374] width 16 height 16
click at [225, 184] on p "Company information" at bounding box center [158, 185] width 217 height 12
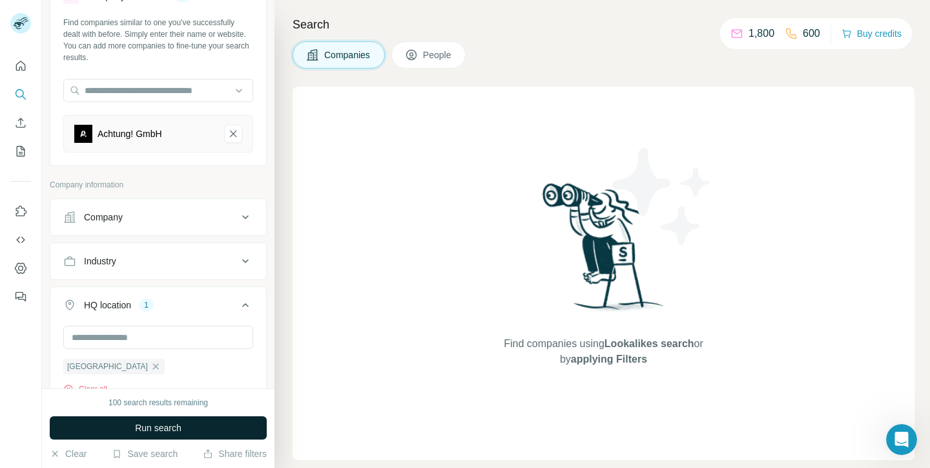
click at [194, 427] on button "Run search" at bounding box center [158, 427] width 217 height 23
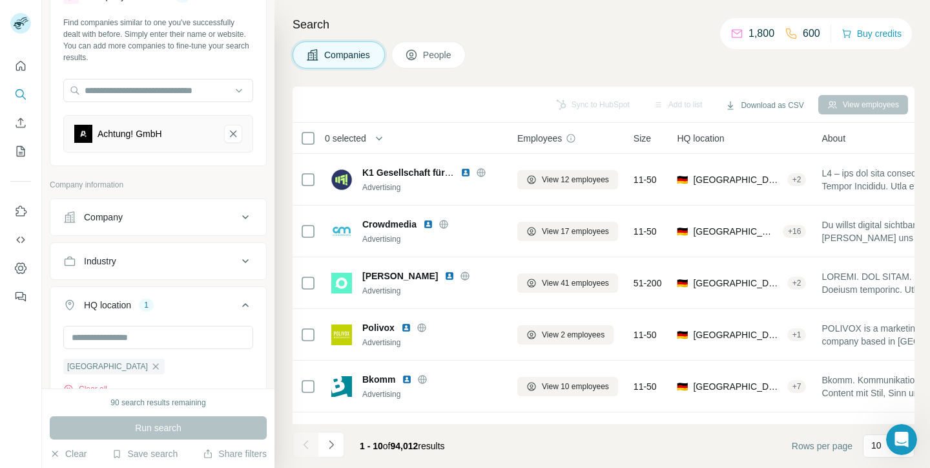
click at [570, 102] on div "Sync to HubSpot Add to list Download as CSV View employees" at bounding box center [603, 104] width 609 height 23
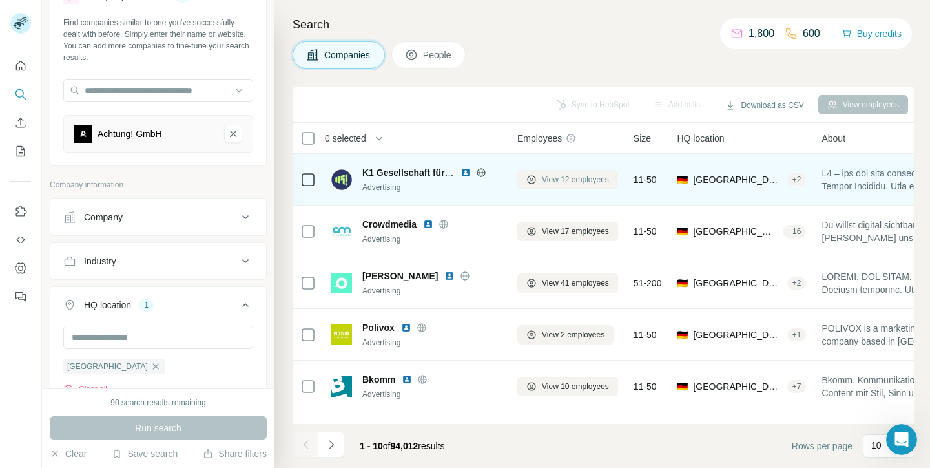
click at [556, 178] on span "View 12 employees" at bounding box center [575, 180] width 67 height 12
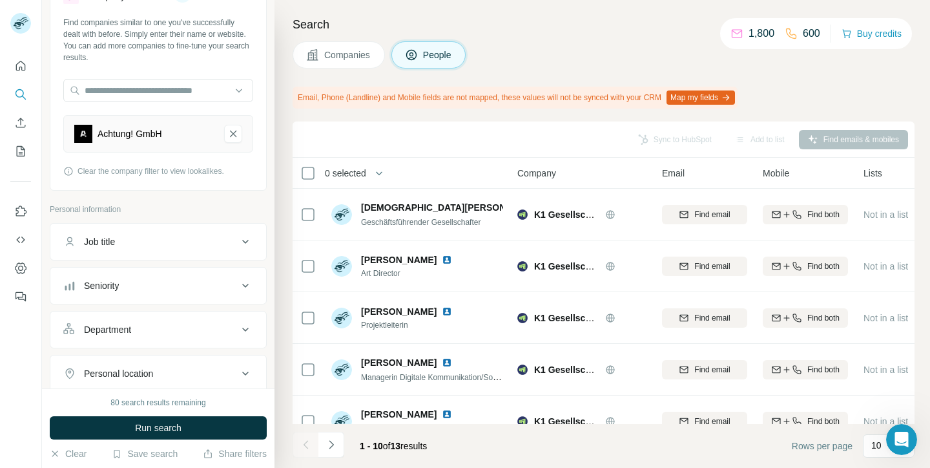
click at [687, 139] on div "Sync to HubSpot Add to list Find emails & mobiles" at bounding box center [603, 139] width 609 height 23
click at [702, 101] on button "Map my fields" at bounding box center [701, 97] width 68 height 14
click at [671, 138] on div "Sync to HubSpot Add to list Find emails & mobiles" at bounding box center [603, 139] width 609 height 23
click at [646, 136] on button "Sync to HubSpot (1)" at bounding box center [645, 139] width 103 height 19
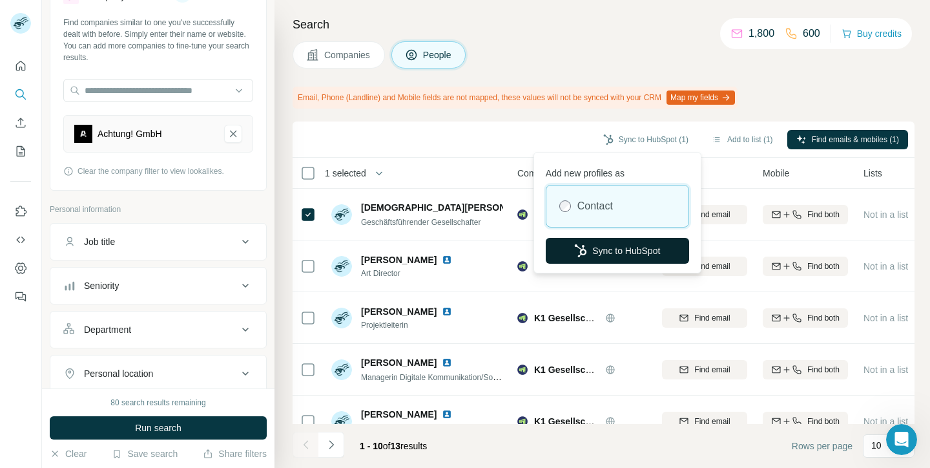
click at [599, 249] on button "Sync to HubSpot" at bounding box center [617, 251] width 143 height 26
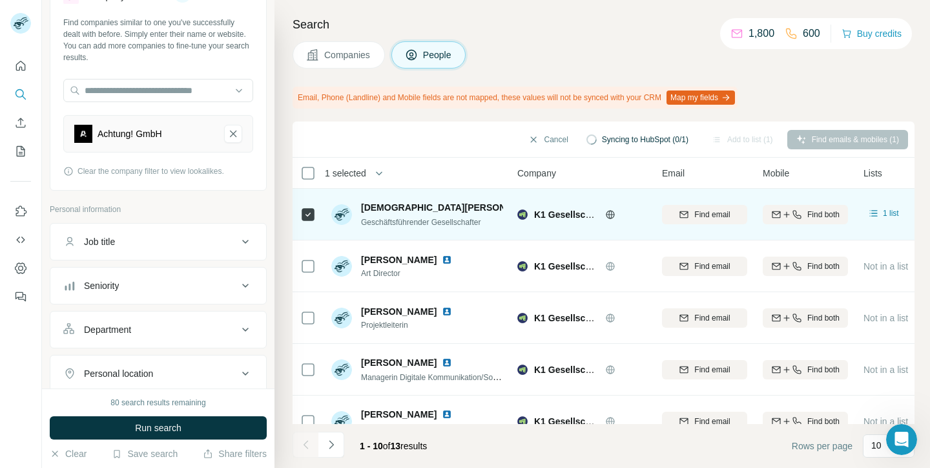
click at [710, 218] on span "Find email" at bounding box center [712, 215] width 36 height 12
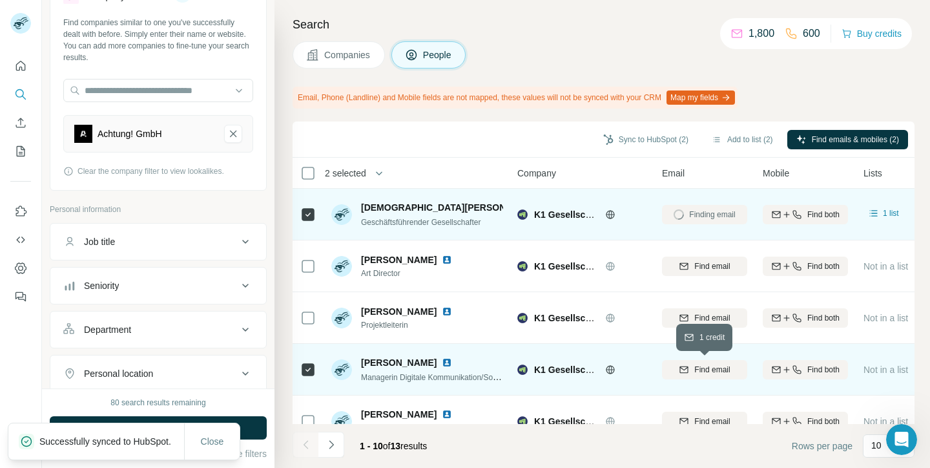
click at [699, 367] on span "Find email" at bounding box center [712, 370] width 36 height 12
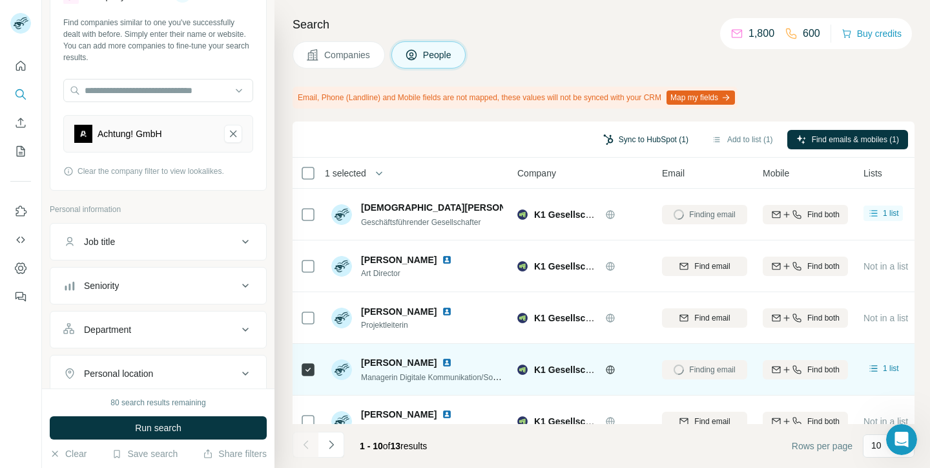
click at [659, 139] on button "Sync to HubSpot (1)" at bounding box center [645, 139] width 103 height 19
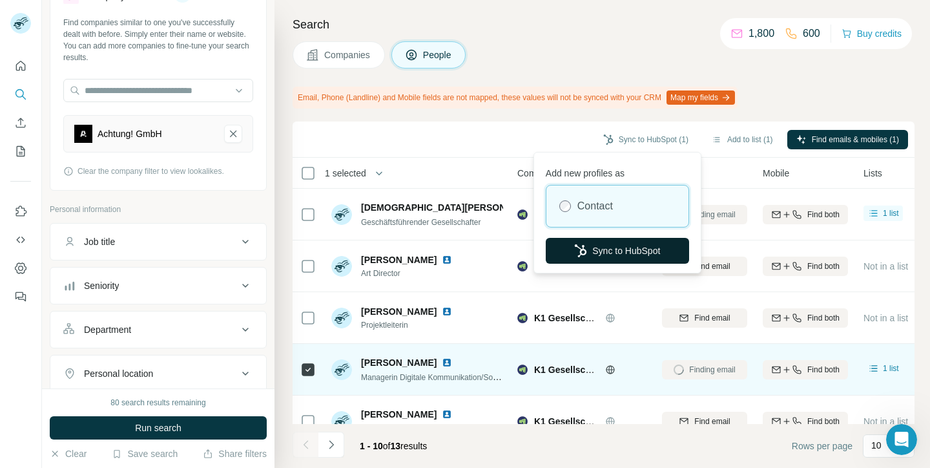
click at [627, 254] on button "Sync to HubSpot" at bounding box center [617, 251] width 143 height 26
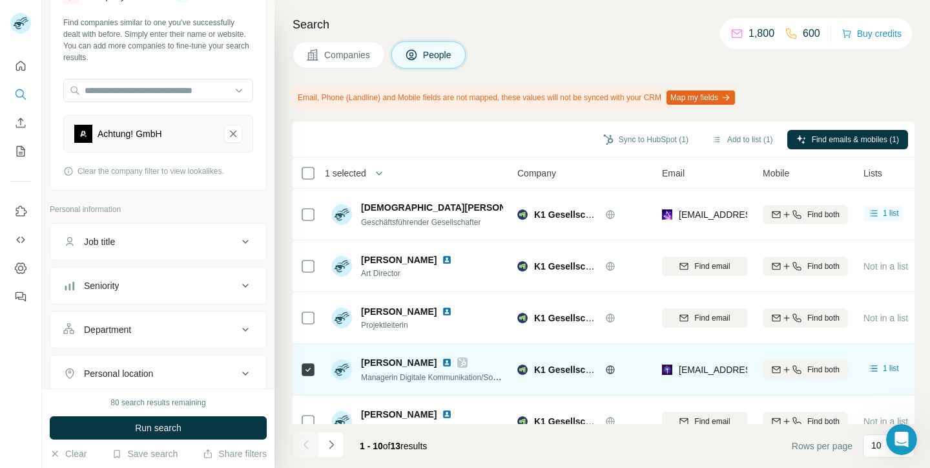
click at [342, 57] on span "Companies" at bounding box center [347, 54] width 47 height 13
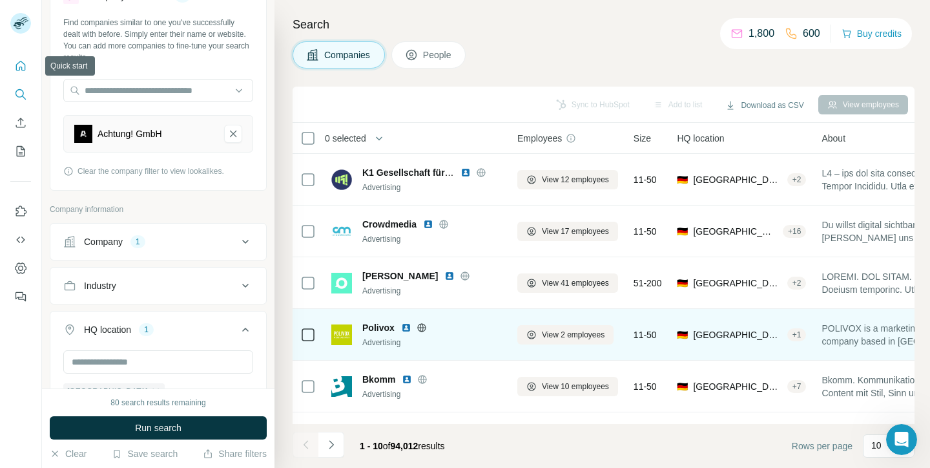
click at [26, 60] on icon "Quick start" at bounding box center [20, 65] width 13 height 13
